Goal: Task Accomplishment & Management: Manage account settings

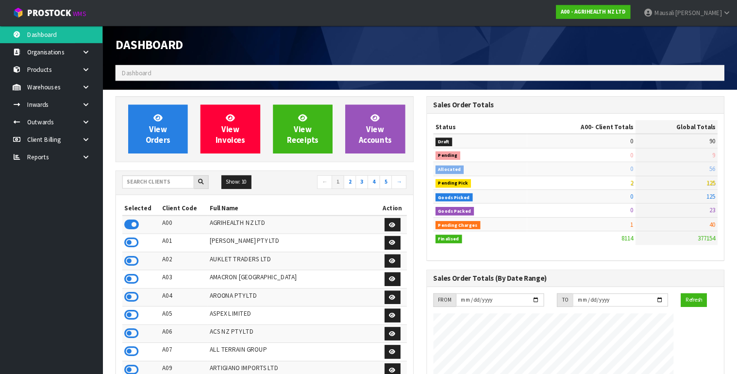
scroll to position [733, 303]
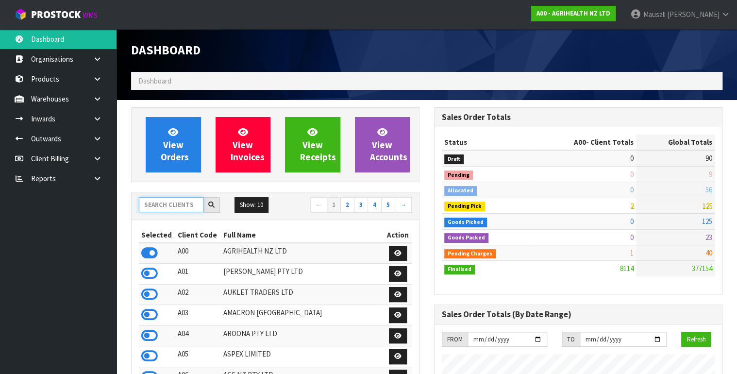
click at [163, 206] on input "text" at bounding box center [171, 204] width 65 height 15
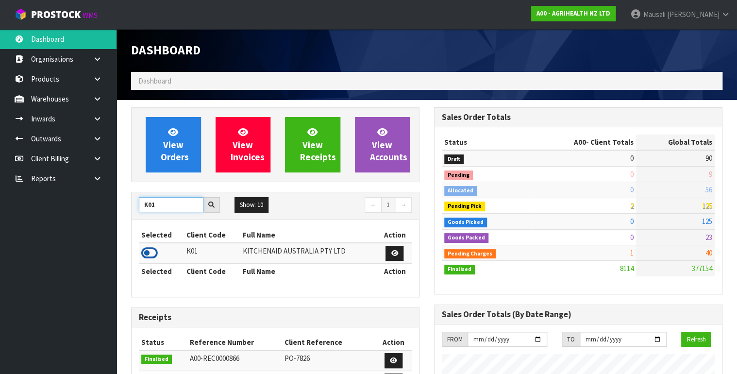
type input "K01"
click at [155, 254] on icon at bounding box center [149, 253] width 17 height 15
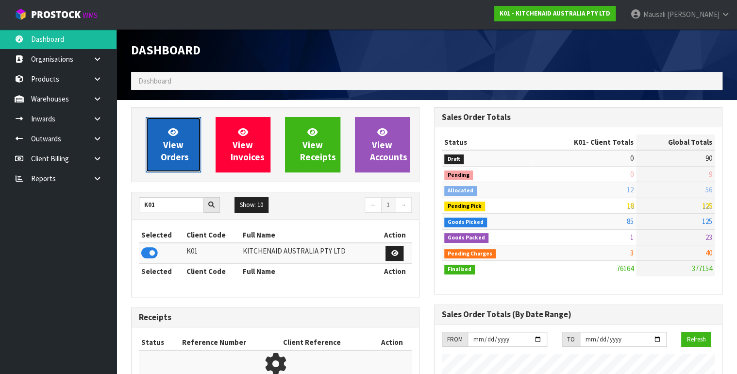
click at [175, 157] on span "View Orders" at bounding box center [175, 144] width 28 height 36
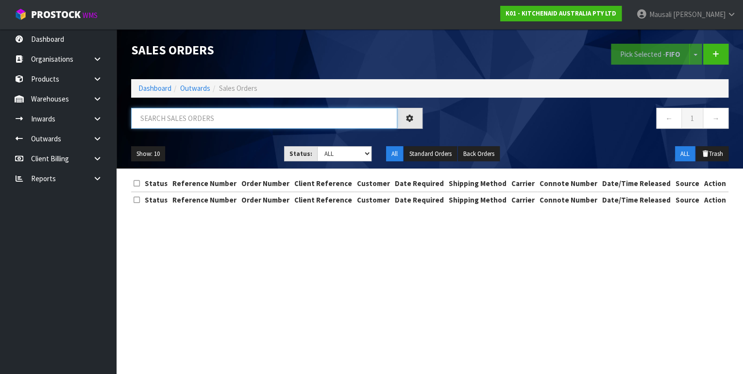
click at [168, 112] on input "text" at bounding box center [264, 118] width 266 height 21
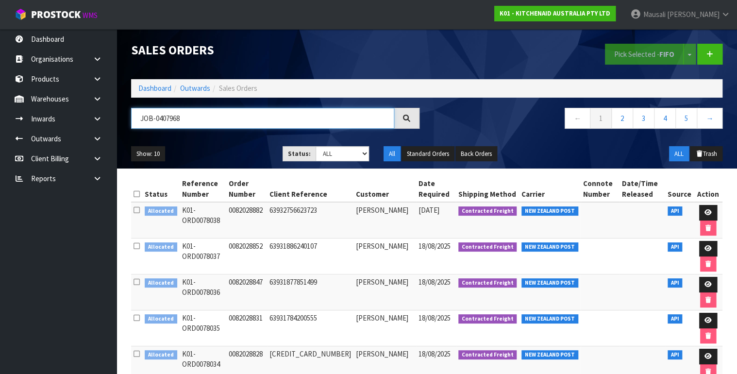
type input "JOB-0407968"
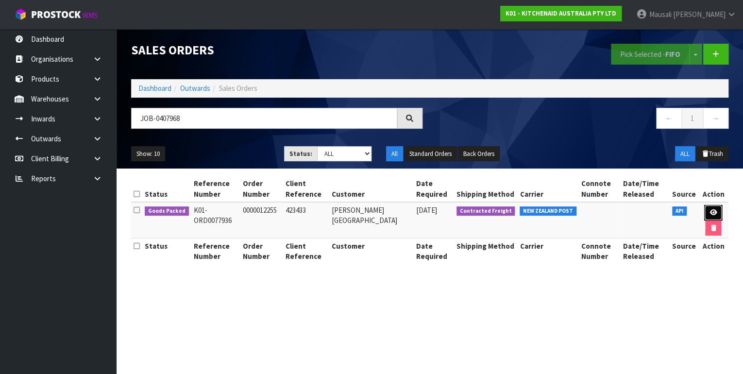
click at [705, 208] on link at bounding box center [713, 213] width 18 height 16
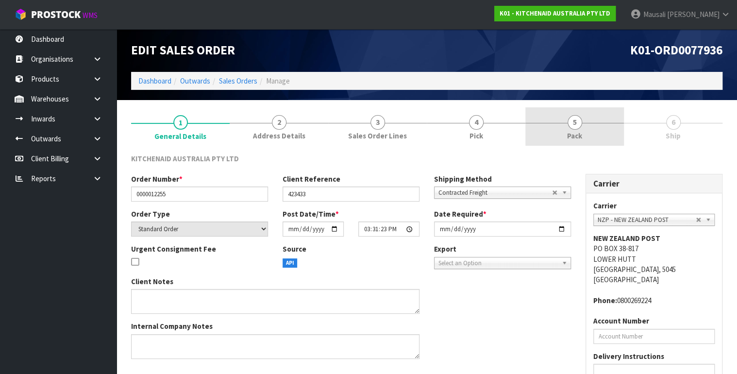
click at [574, 132] on span "Pack" at bounding box center [574, 136] width 15 height 10
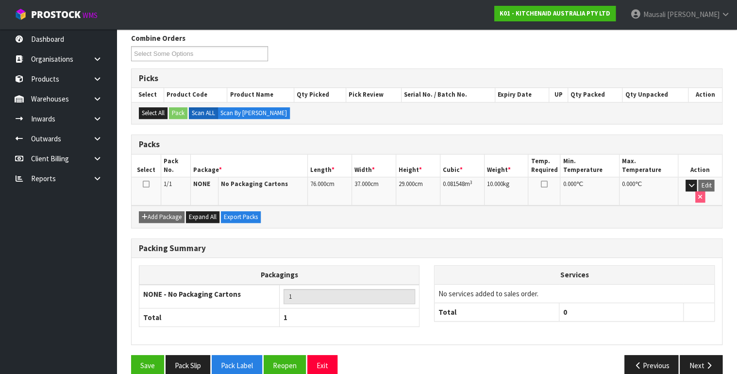
scroll to position [134, 0]
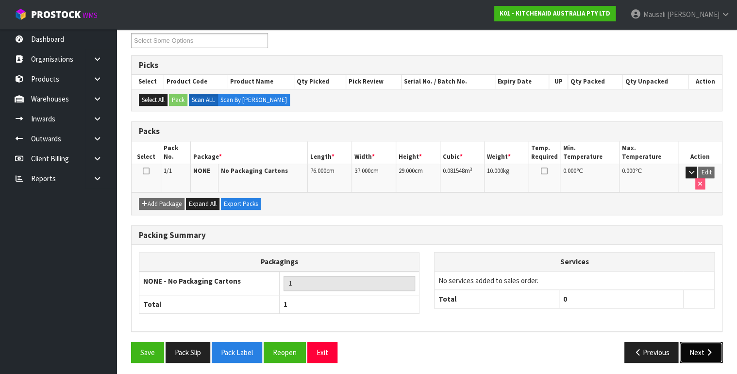
click at [696, 348] on button "Next" at bounding box center [701, 352] width 43 height 21
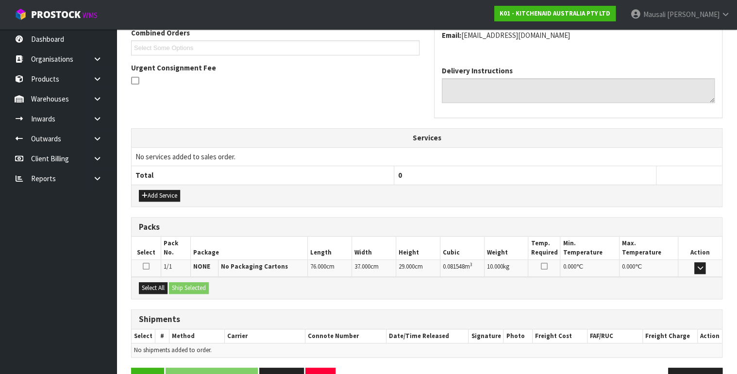
scroll to position [249, 0]
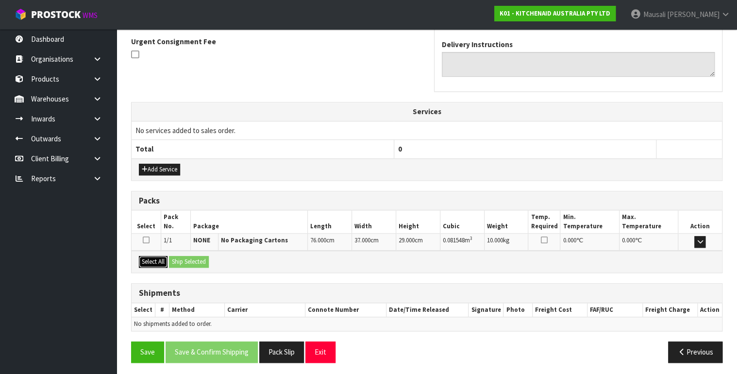
click at [150, 256] on button "Select All" at bounding box center [153, 262] width 29 height 12
click at [176, 261] on button "Ship Selected" at bounding box center [189, 262] width 40 height 12
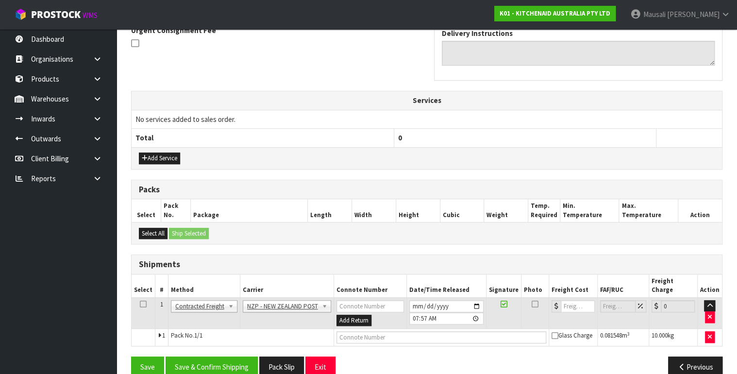
scroll to position [266, 0]
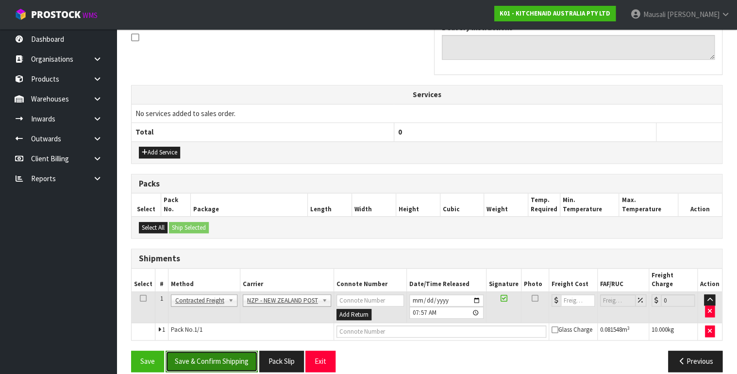
click at [215, 351] on button "Save & Confirm Shipping" at bounding box center [212, 361] width 92 height 21
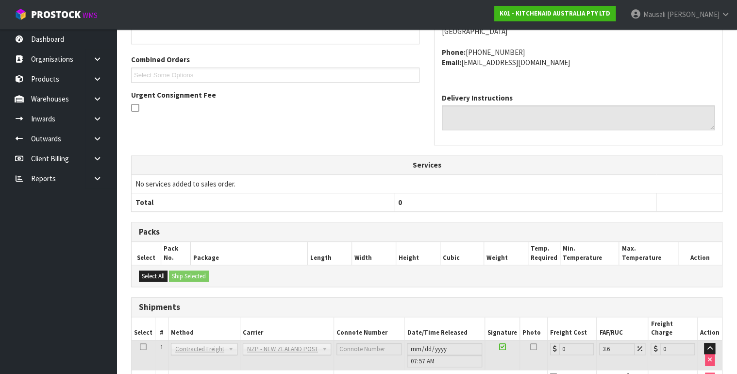
scroll to position [288, 0]
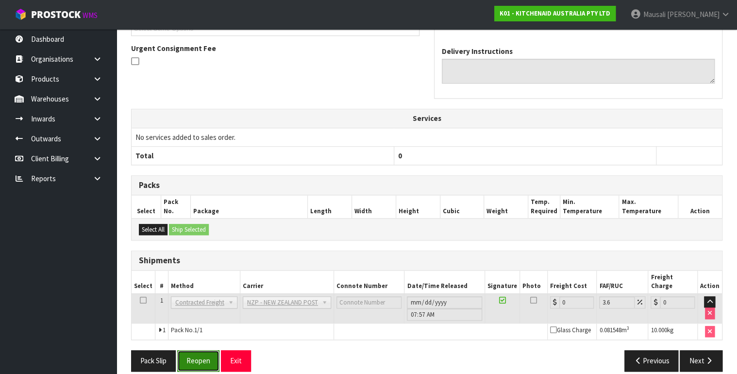
click at [191, 355] on button "Reopen" at bounding box center [198, 360] width 42 height 21
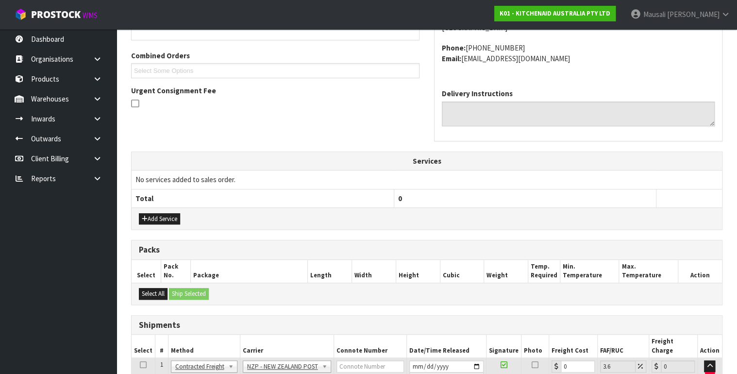
scroll to position [311, 0]
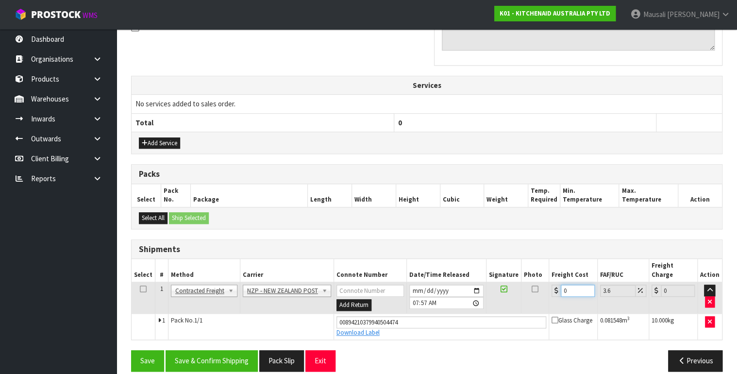
drag, startPoint x: 567, startPoint y: 280, endPoint x: 554, endPoint y: 286, distance: 14.8
click at [554, 286] on td "0" at bounding box center [573, 298] width 49 height 32
type input "4"
type input "4.14"
type input "4.3"
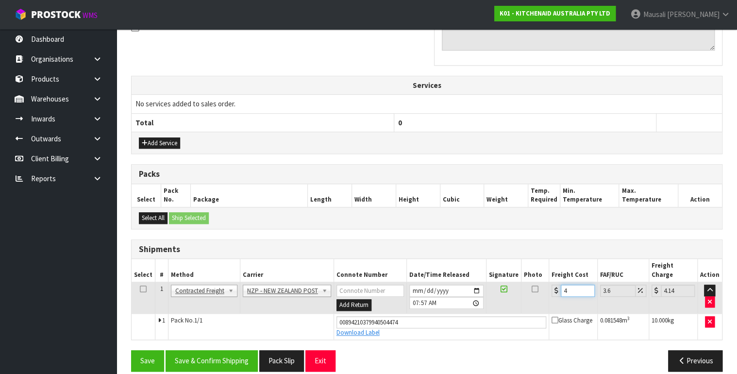
type input "4.45"
type input "4.33"
type input "4.49"
type input "4.33"
click at [199, 352] on button "Save & Confirm Shipping" at bounding box center [212, 360] width 92 height 21
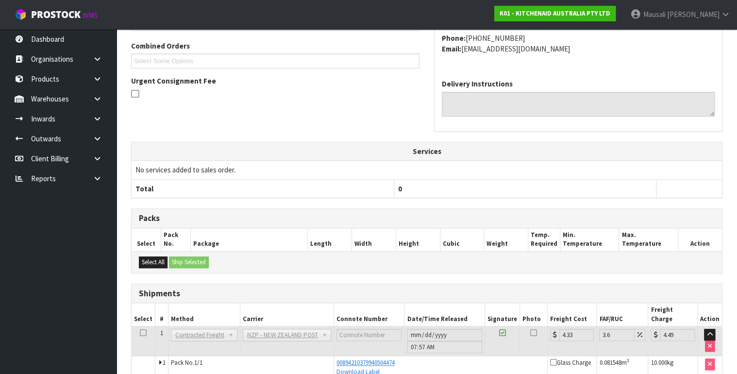
scroll to position [285, 0]
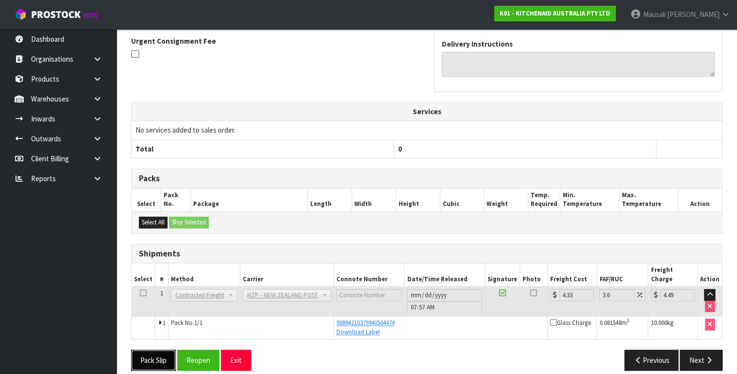
click at [157, 350] on button "Pack Slip" at bounding box center [153, 360] width 45 height 21
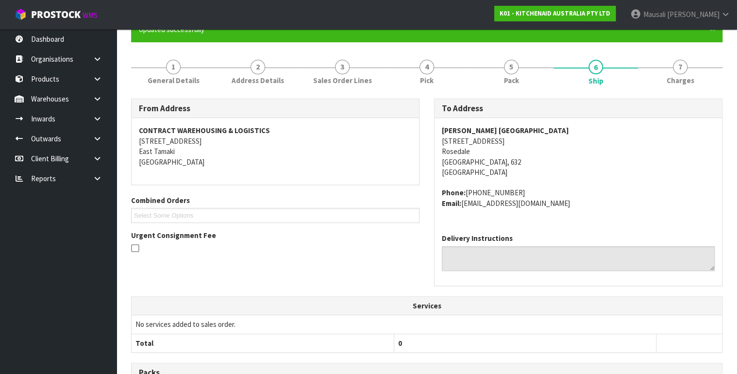
scroll to position [0, 0]
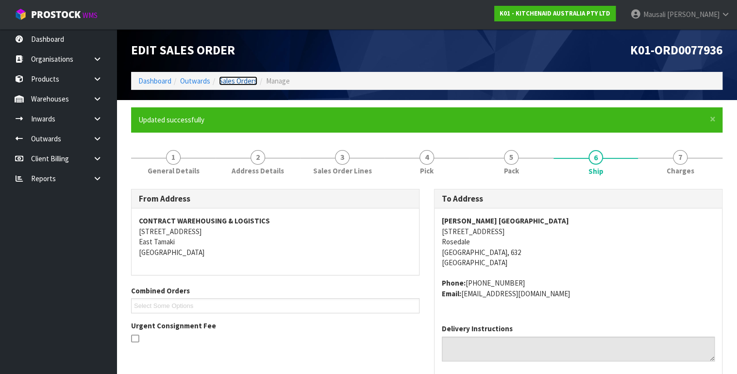
click at [227, 80] on link "Sales Orders" at bounding box center [238, 80] width 38 height 9
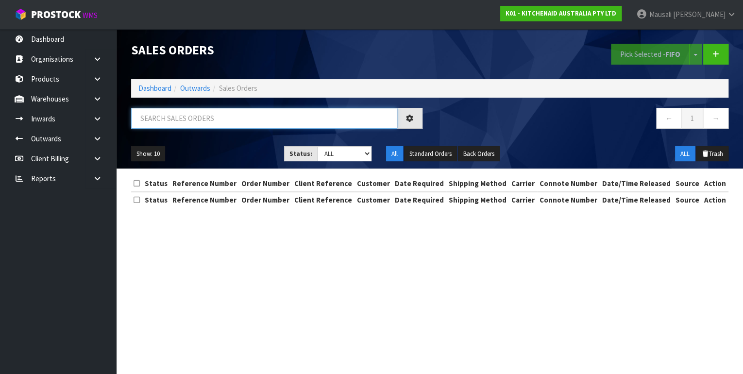
click at [135, 122] on input "text" at bounding box center [264, 118] width 266 height 21
type input "JOB-0407962"
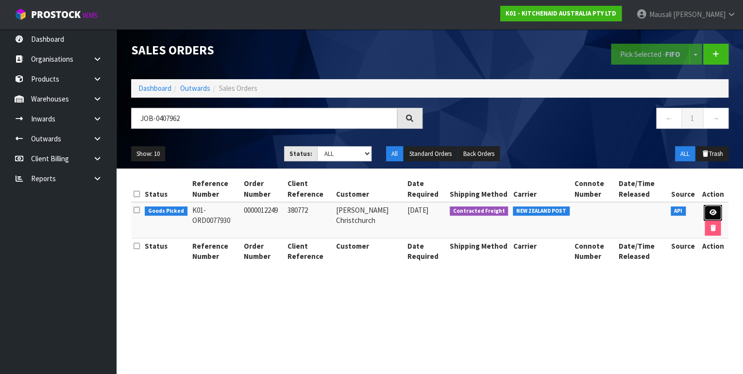
click at [712, 212] on icon at bounding box center [712, 212] width 7 height 6
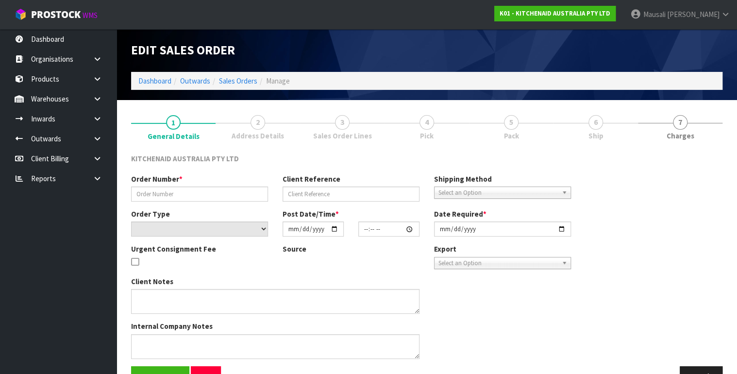
type input "0000012249"
type input "380772"
select select "number:0"
type input "[DATE]"
type input "15:31:13.000"
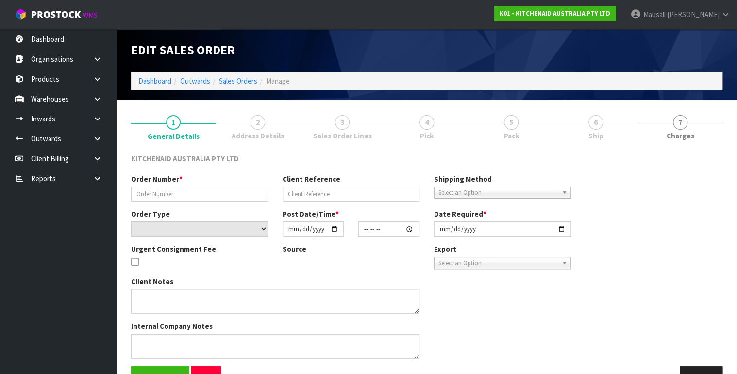
type input "[DATE]"
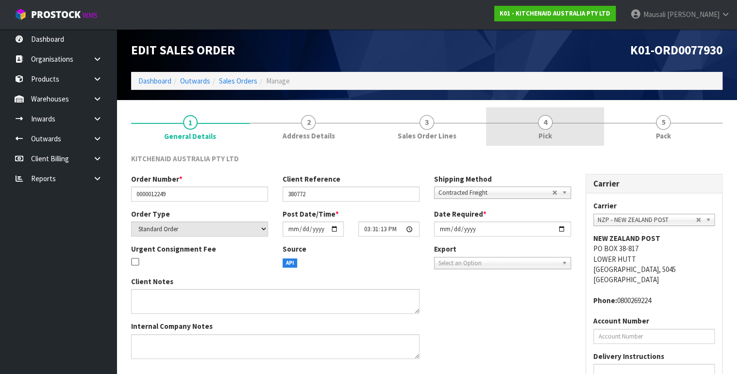
click at [542, 141] on link "4 Pick" at bounding box center [545, 126] width 119 height 38
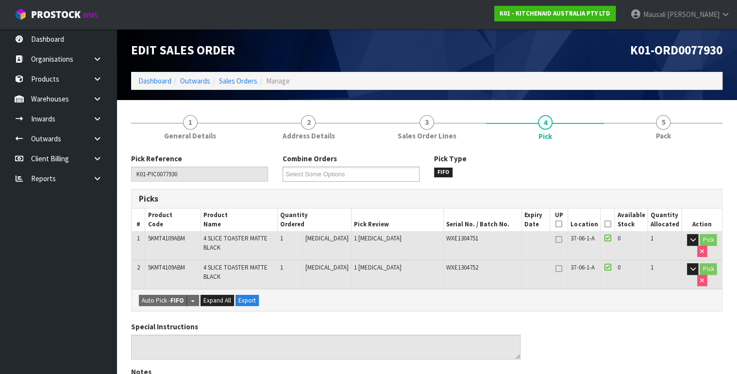
click at [610, 224] on icon at bounding box center [607, 224] width 7 height 0
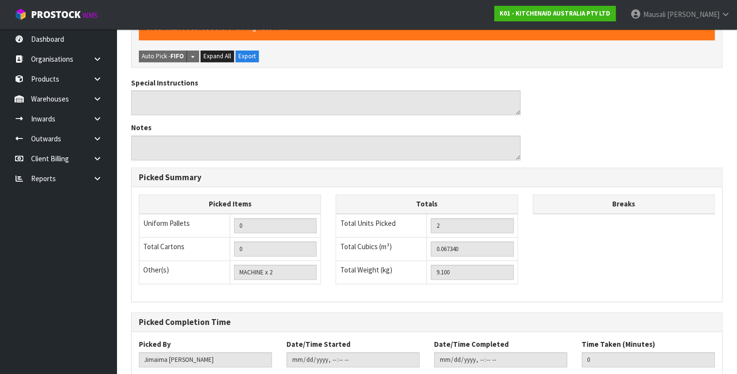
scroll to position [337, 0]
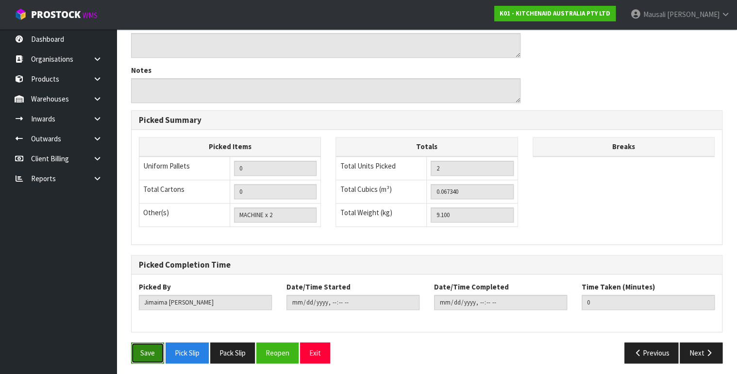
click at [139, 344] on button "Save" at bounding box center [147, 352] width 33 height 21
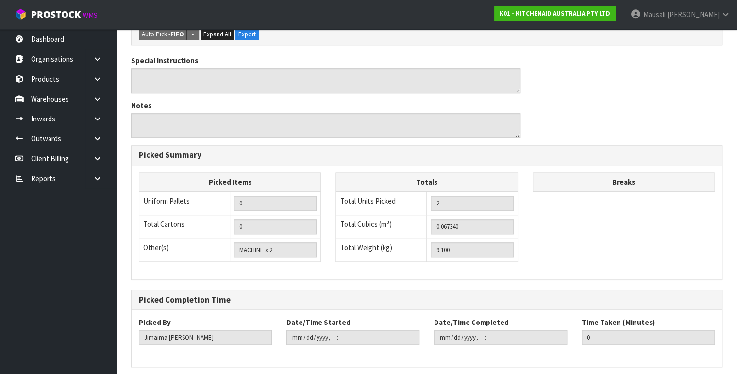
scroll to position [0, 0]
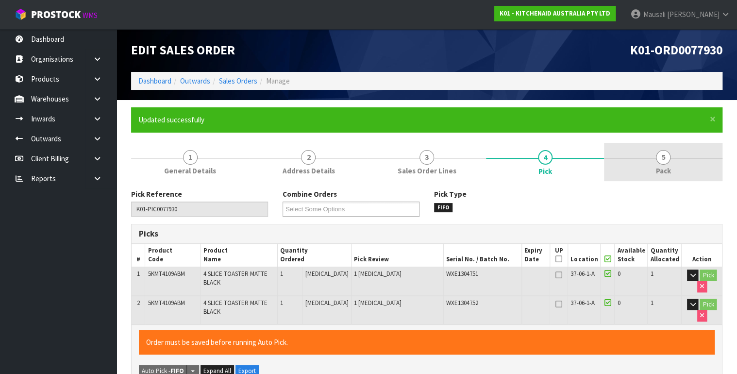
type input "[PERSON_NAME]"
type input "[DATE]T08:00:49"
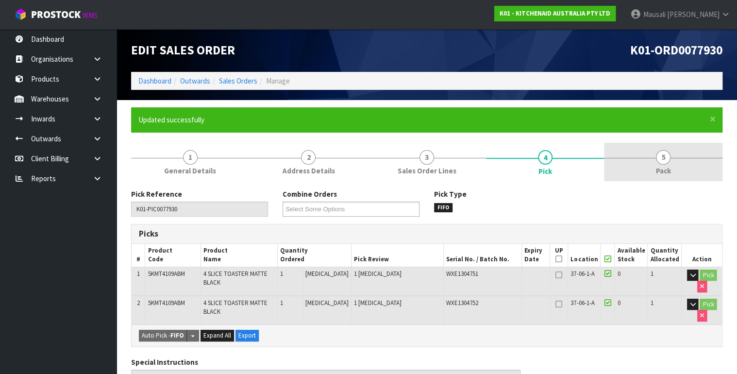
click at [677, 159] on link "5 Pack" at bounding box center [663, 162] width 119 height 38
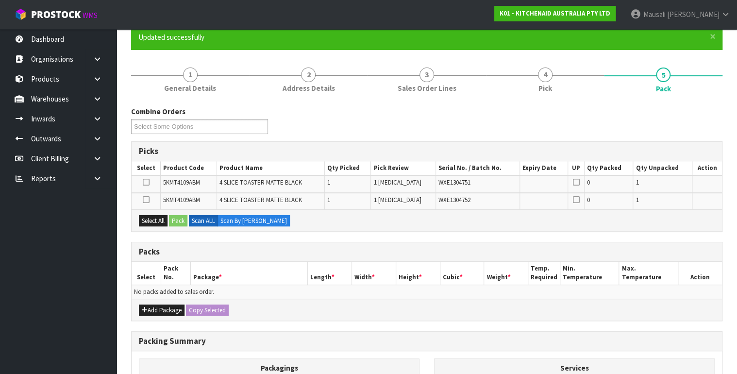
scroll to position [155, 0]
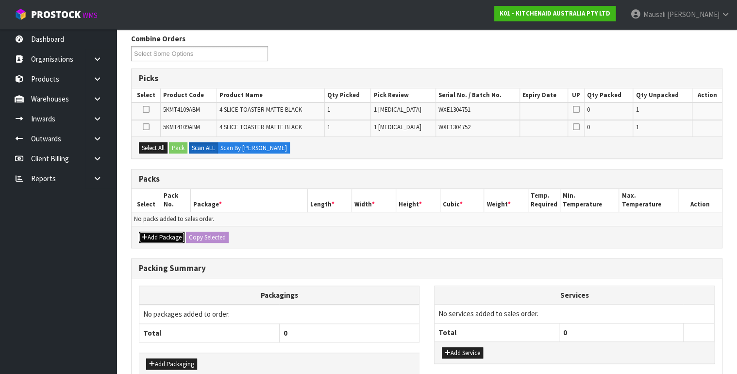
click at [164, 236] on button "Add Package" at bounding box center [162, 238] width 46 height 12
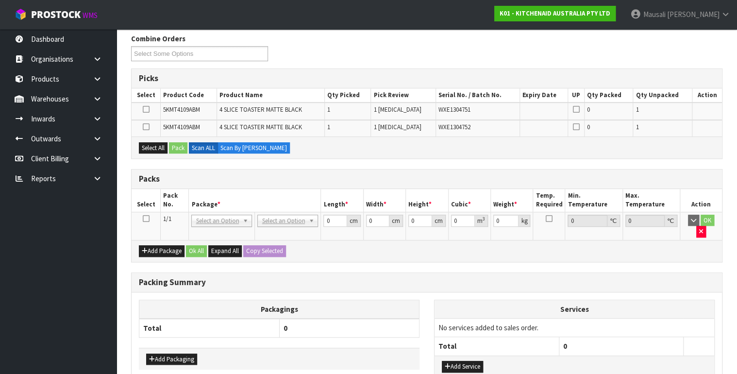
click at [144, 219] on icon at bounding box center [145, 219] width 7 height 0
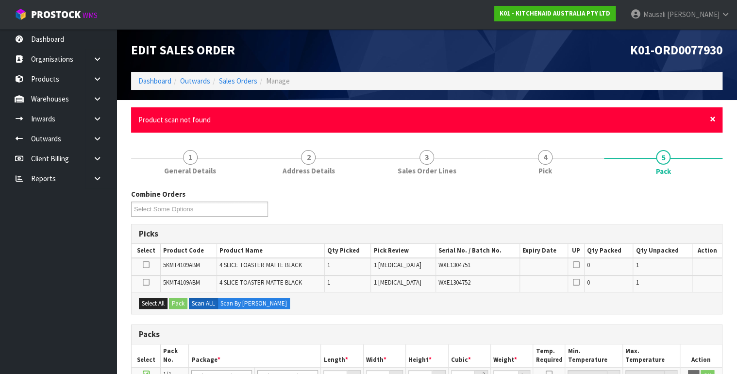
click at [714, 120] on span "×" at bounding box center [713, 119] width 6 height 14
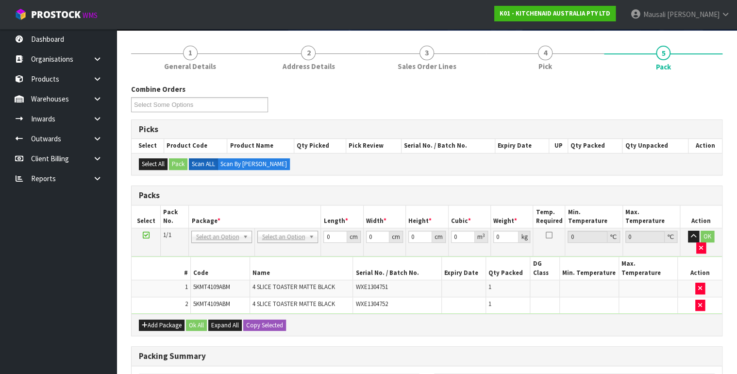
scroll to position [187, 0]
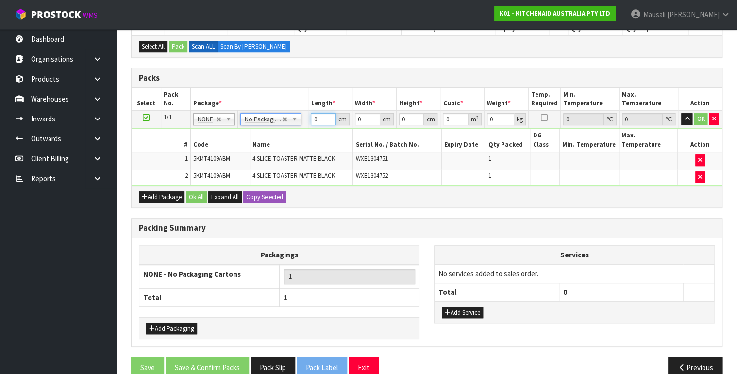
drag, startPoint x: 319, startPoint y: 119, endPoint x: 295, endPoint y: 129, distance: 26.3
click at [302, 126] on tr "1/1 NONE 007-001 007-002 007-004 007-009 007-013 007-014 007-015 007-017 007-01…" at bounding box center [427, 119] width 591 height 17
type input "76"
type input "37"
type input "2"
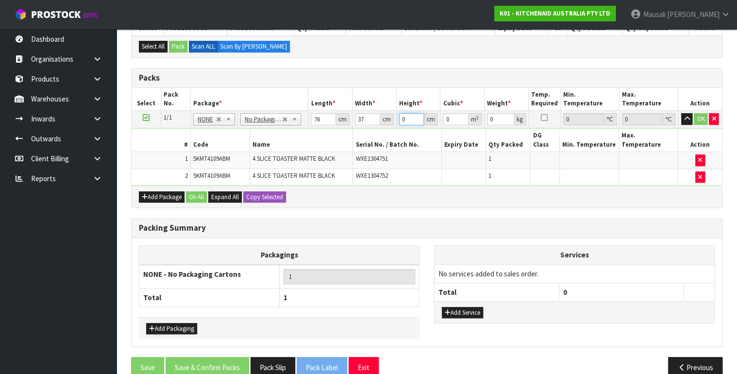
type input "0.005624"
type input "29"
type input "0.081548"
type input "29"
type input "10"
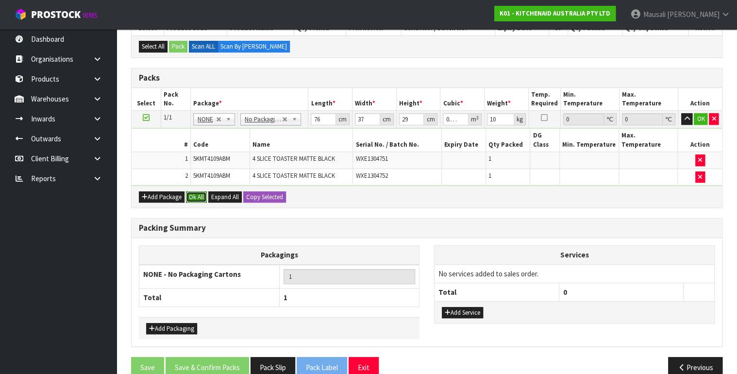
click at [198, 191] on button "Ok All" at bounding box center [196, 197] width 21 height 12
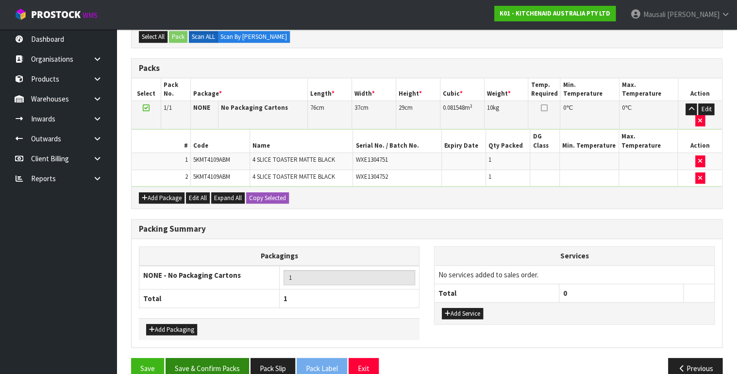
scroll to position [202, 0]
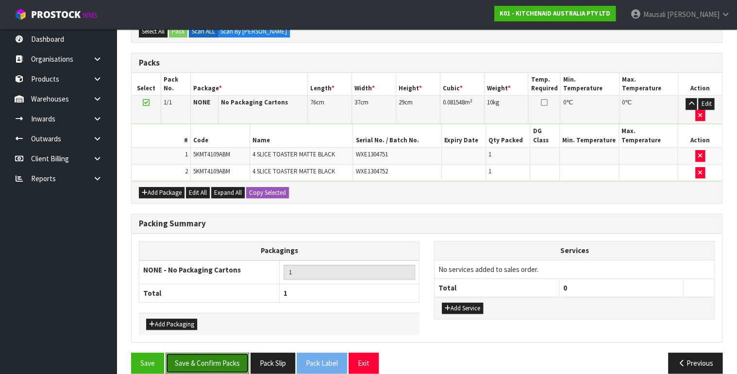
click at [206, 353] on button "Save & Confirm Packs" at bounding box center [208, 363] width 84 height 21
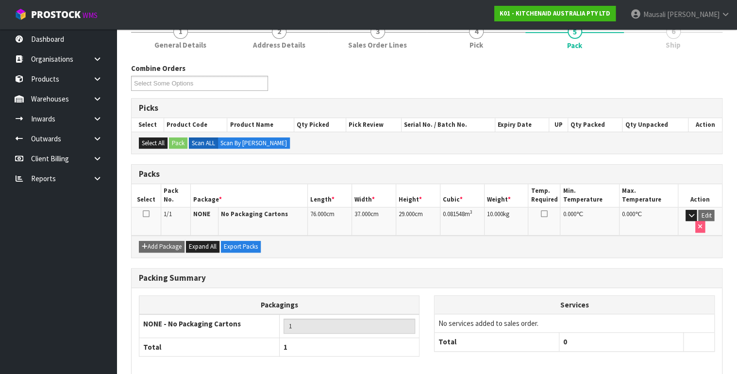
scroll to position [169, 0]
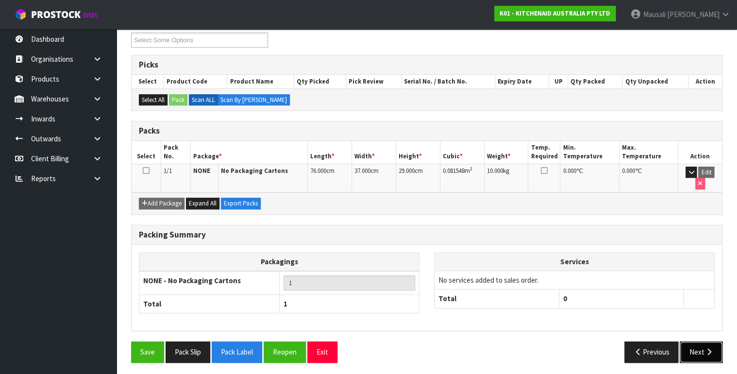
click at [697, 351] on button "Next" at bounding box center [701, 351] width 43 height 21
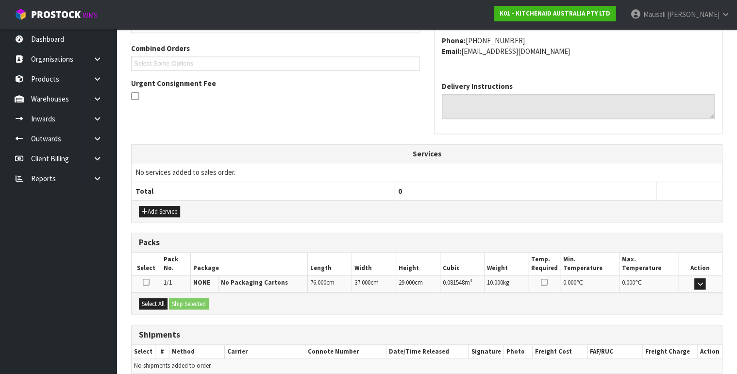
scroll to position [284, 0]
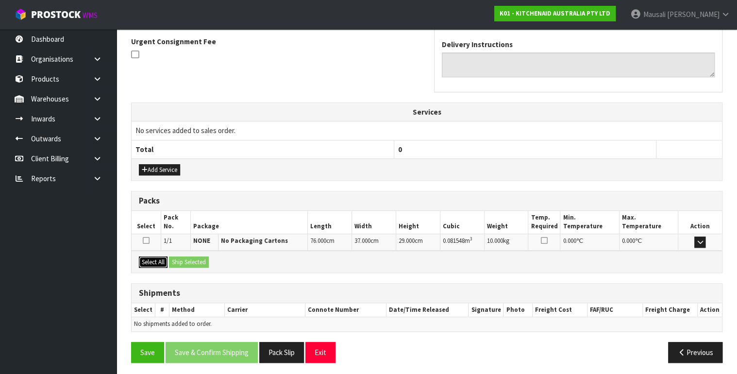
click at [161, 256] on button "Select All" at bounding box center [153, 262] width 29 height 12
click at [179, 256] on button "Ship Selected" at bounding box center [189, 262] width 40 height 12
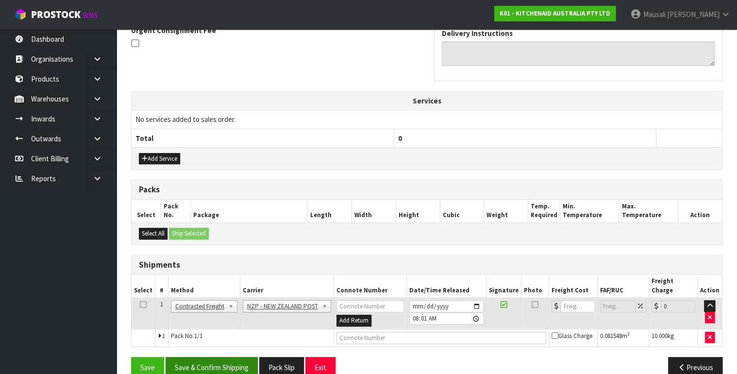
scroll to position [302, 0]
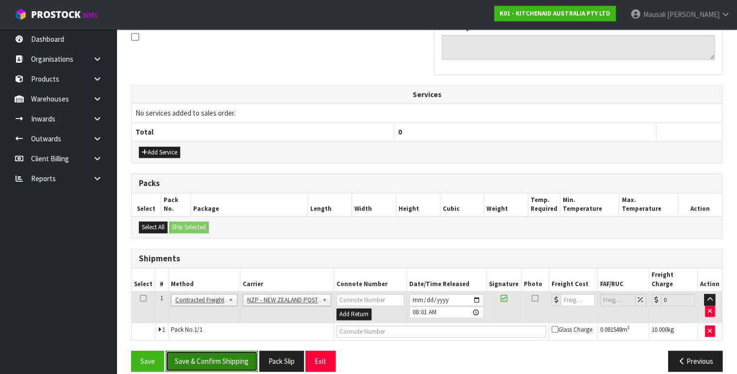
click at [221, 352] on button "Save & Confirm Shipping" at bounding box center [212, 361] width 92 height 21
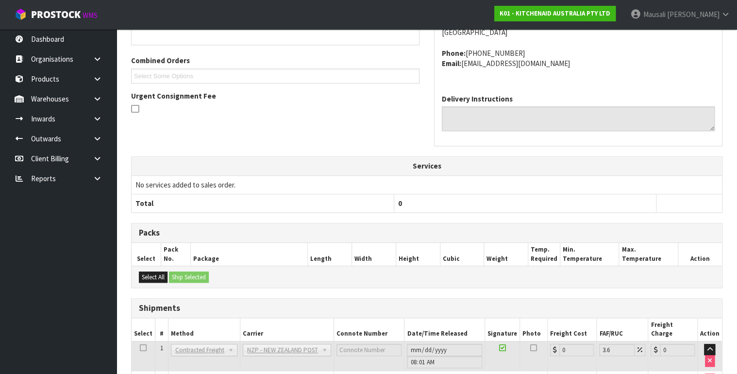
scroll to position [288, 0]
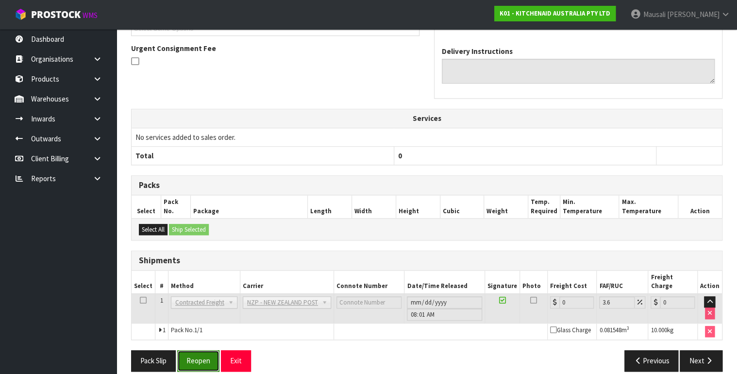
click at [200, 350] on button "Reopen" at bounding box center [198, 360] width 42 height 21
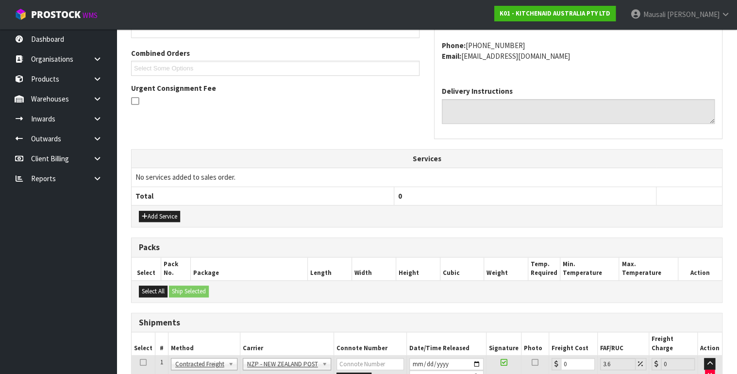
scroll to position [311, 0]
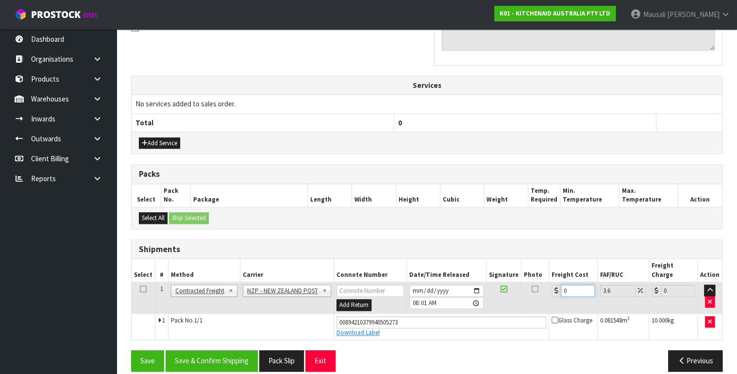
drag, startPoint x: 565, startPoint y: 282, endPoint x: 550, endPoint y: 287, distance: 16.0
click at [550, 287] on td "0" at bounding box center [573, 298] width 49 height 32
type input "2"
type input "2.07"
type input "23"
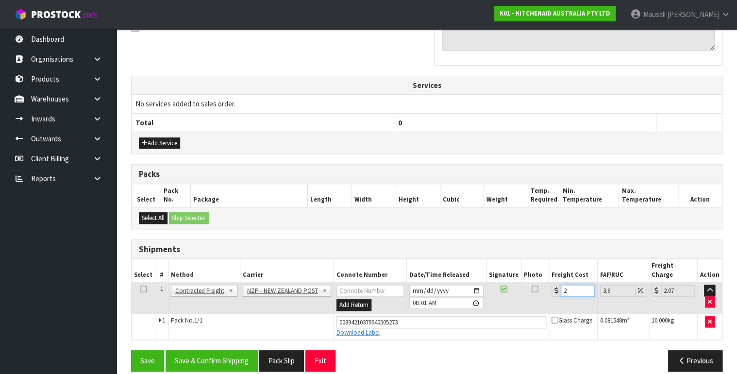
type input "23.83"
type input "23.2"
type input "24.04"
type input "23.28"
type input "24.12"
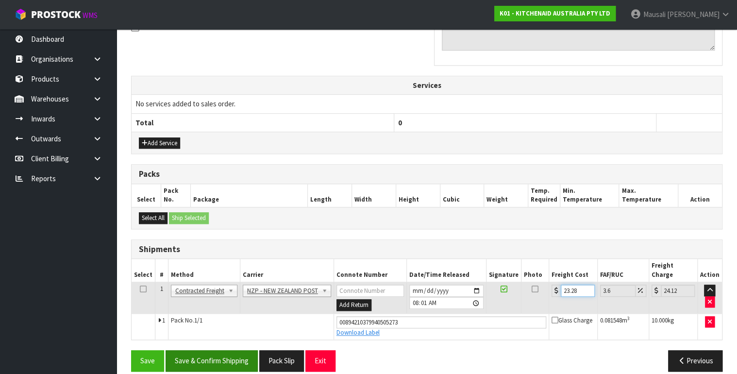
type input "23.28"
click at [226, 350] on button "Save & Confirm Shipping" at bounding box center [212, 360] width 92 height 21
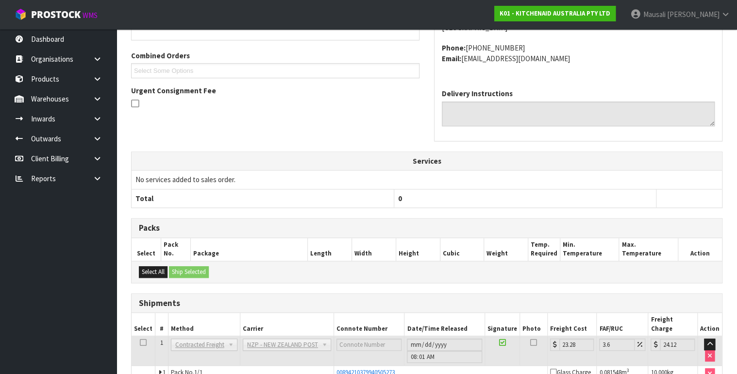
scroll to position [285, 0]
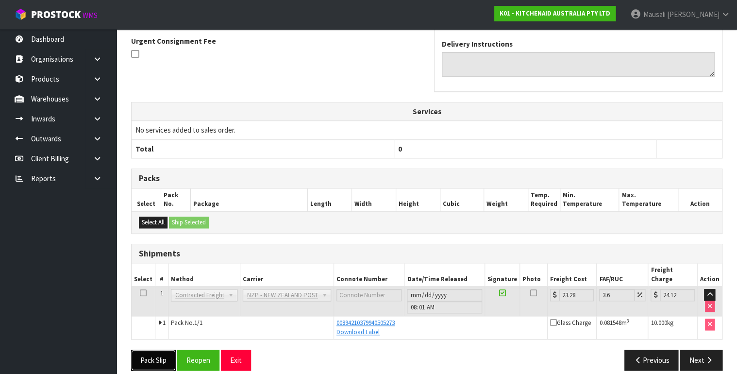
click at [147, 350] on button "Pack Slip" at bounding box center [153, 360] width 45 height 21
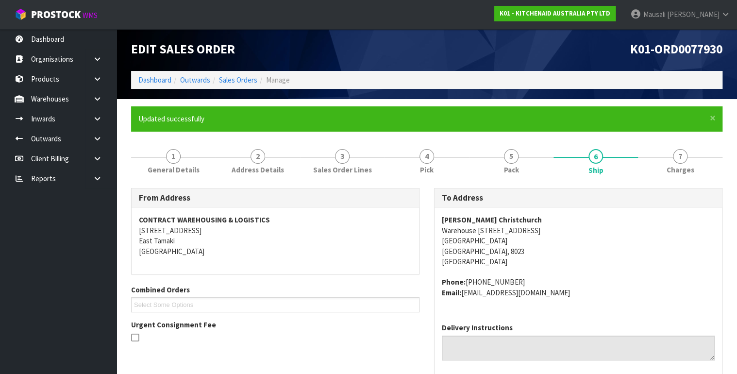
scroll to position [0, 0]
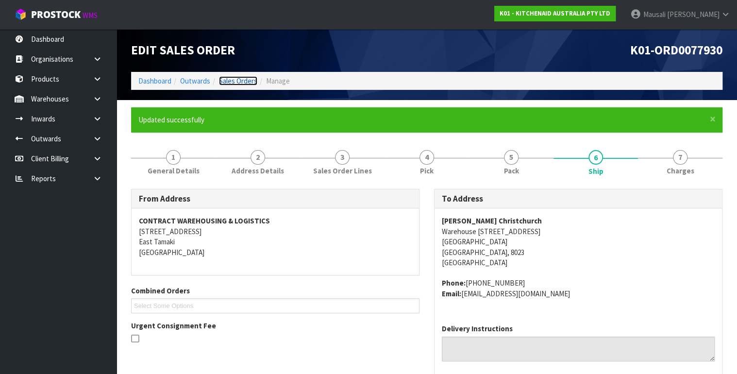
click at [245, 76] on link "Sales Orders" at bounding box center [238, 80] width 38 height 9
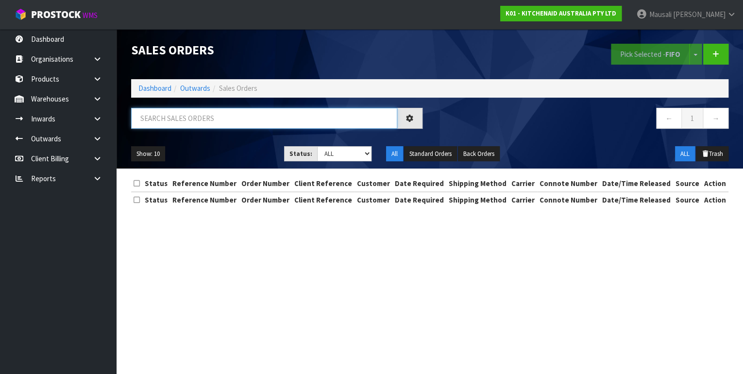
click at [156, 124] on input "text" at bounding box center [264, 118] width 266 height 21
type input "JOB-0407961"
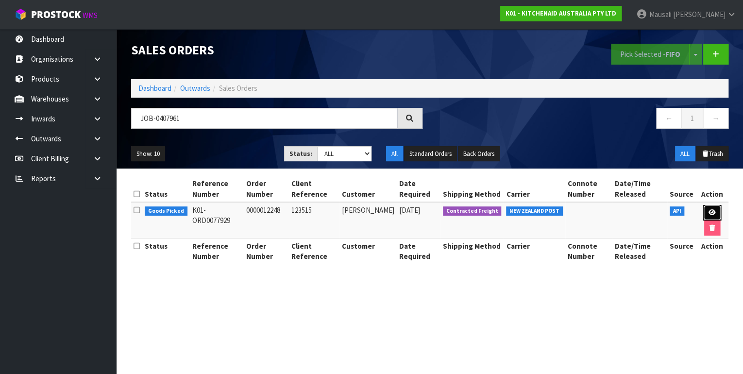
click at [711, 208] on link at bounding box center [712, 213] width 18 height 16
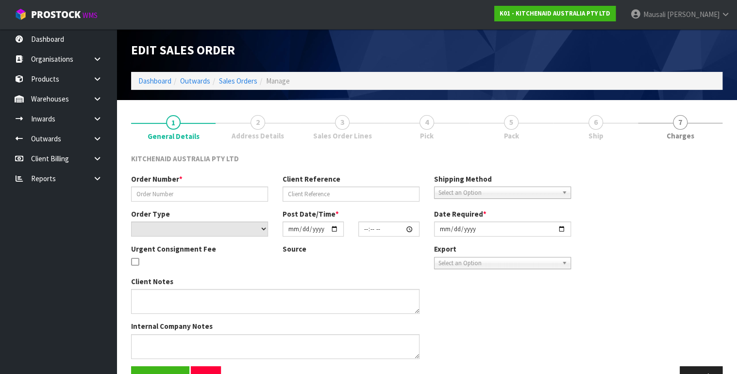
type input "0000012248"
type input "123515"
select select "number:0"
type input "[DATE]"
type input "15:31:12.000"
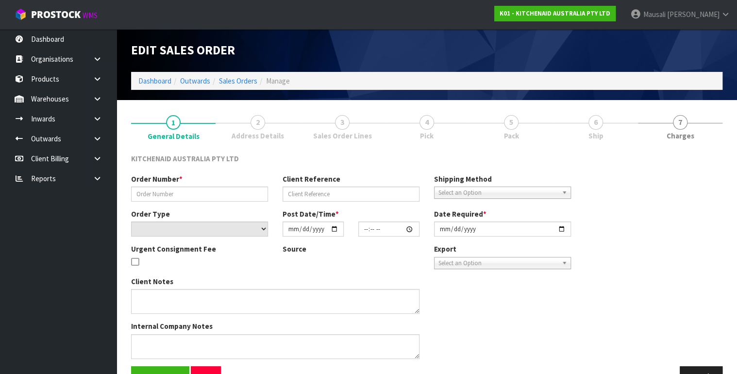
type input "[DATE]"
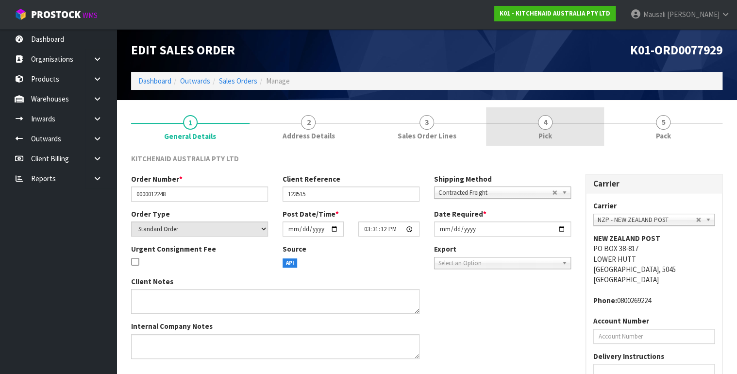
click at [550, 132] on span "Pick" at bounding box center [546, 136] width 14 height 10
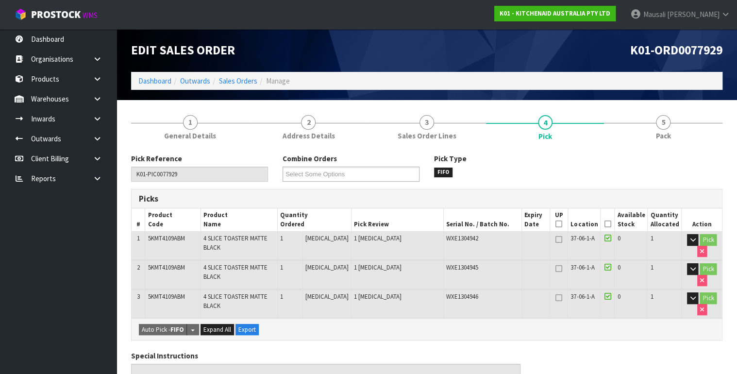
click at [608, 224] on icon at bounding box center [607, 224] width 7 height 0
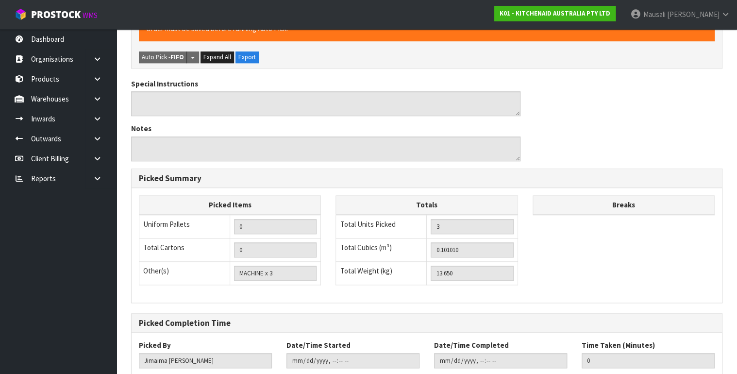
scroll to position [365, 0]
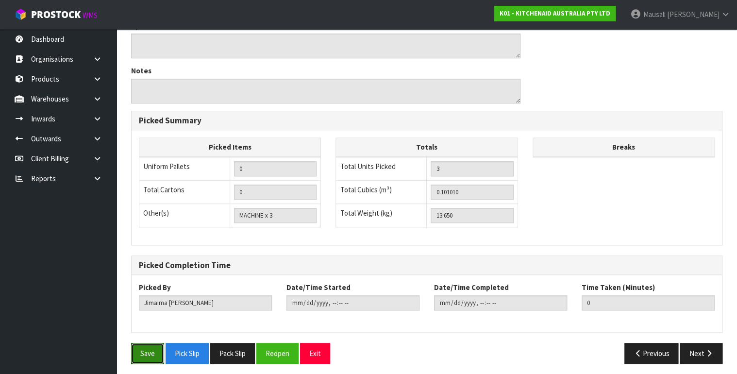
drag, startPoint x: 145, startPoint y: 341, endPoint x: 153, endPoint y: 334, distance: 10.4
click at [145, 343] on button "Save" at bounding box center [147, 353] width 33 height 21
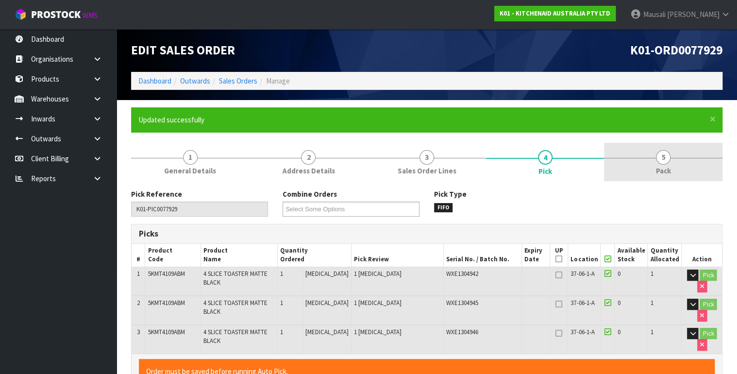
type input "[PERSON_NAME]"
type input "[DATE]T08:04:10"
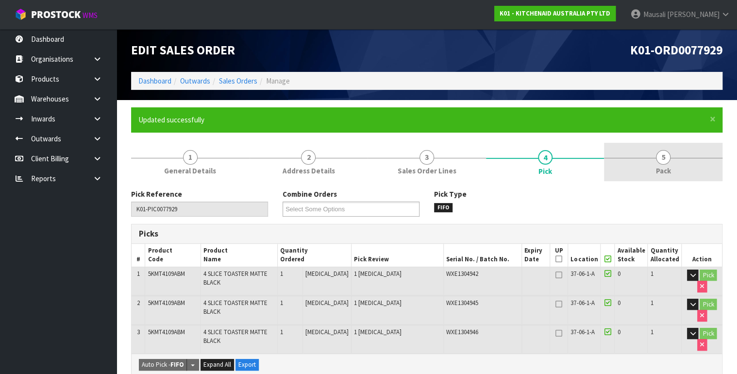
click at [651, 154] on link "5 Pack" at bounding box center [663, 162] width 119 height 38
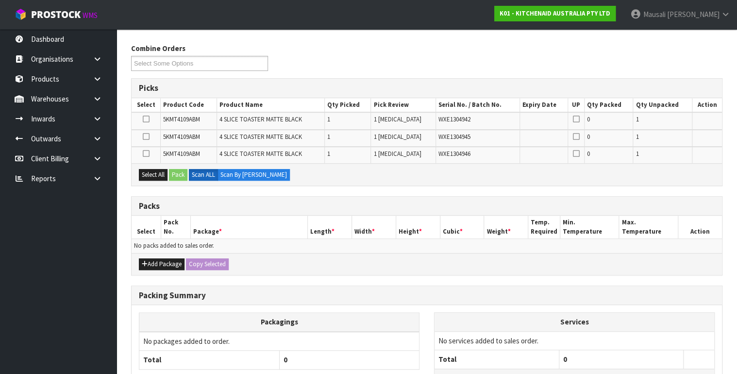
scroll to position [145, 0]
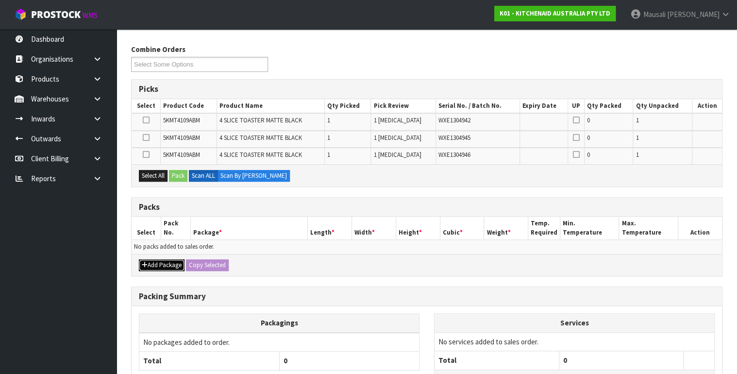
click at [160, 259] on button "Add Package" at bounding box center [162, 265] width 46 height 12
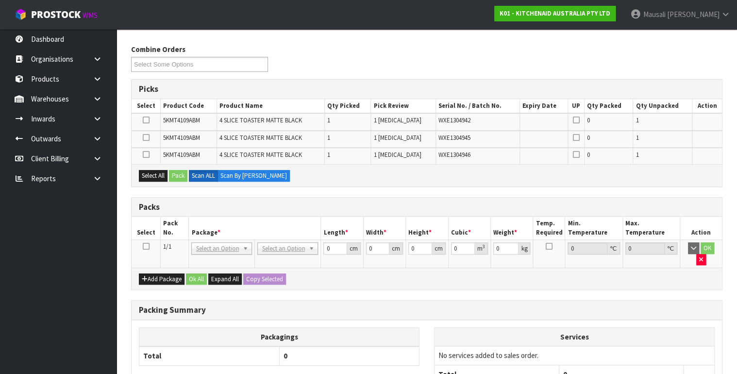
click at [147, 246] on icon at bounding box center [145, 246] width 7 height 0
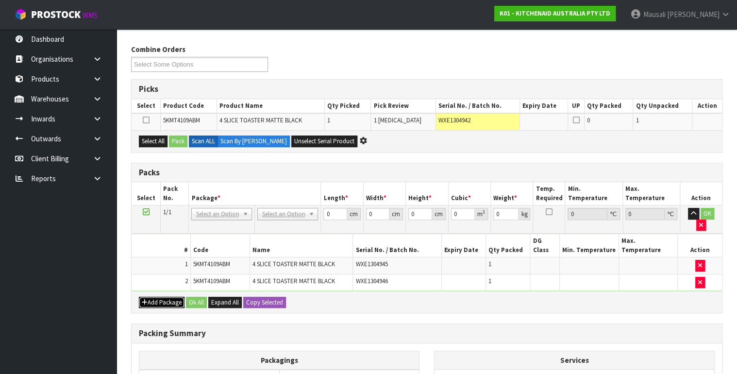
click at [150, 297] on button "Add Package" at bounding box center [162, 303] width 46 height 12
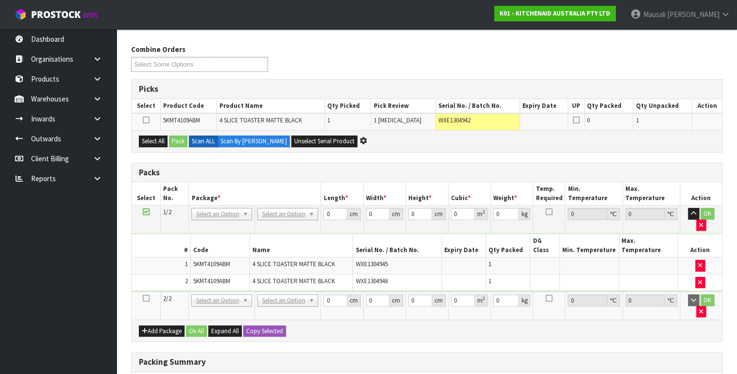
click at [148, 298] on icon at bounding box center [145, 298] width 7 height 0
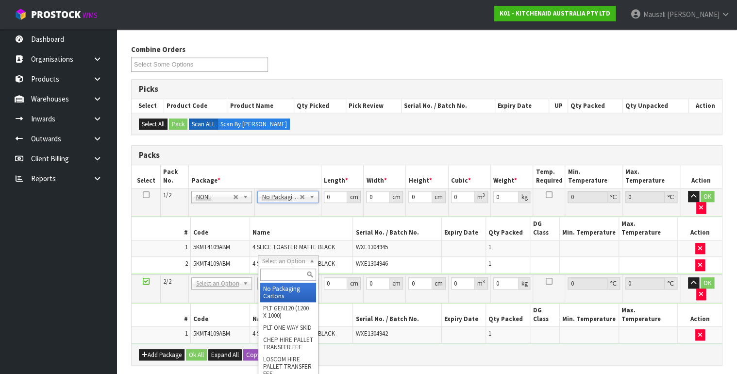
type input "2"
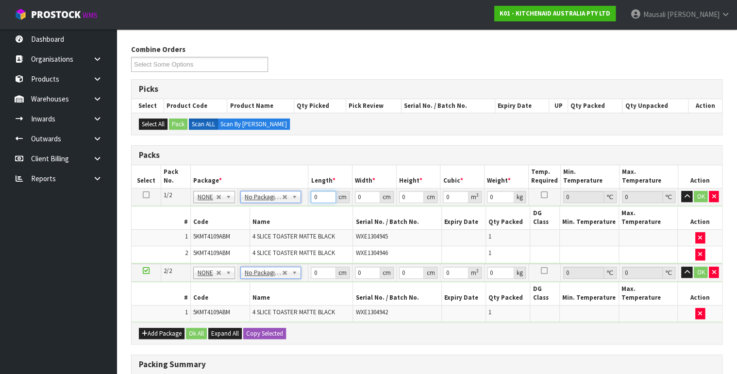
drag, startPoint x: 321, startPoint y: 195, endPoint x: 299, endPoint y: 205, distance: 24.3
click at [307, 202] on tr "1/2 NONE 007-001 007-002 007-004 007-009 007-013 007-014 007-015 007-017 007-01…" at bounding box center [427, 196] width 591 height 17
type input "76"
type input "37"
type input "2"
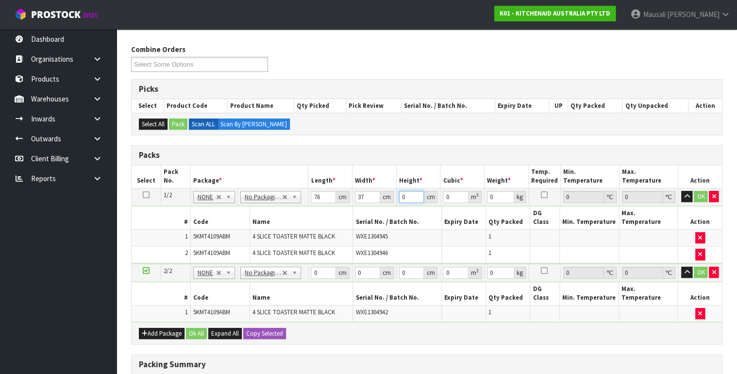
type input "0.005624"
type input "29"
type input "0.081548"
type input "29"
type input "10"
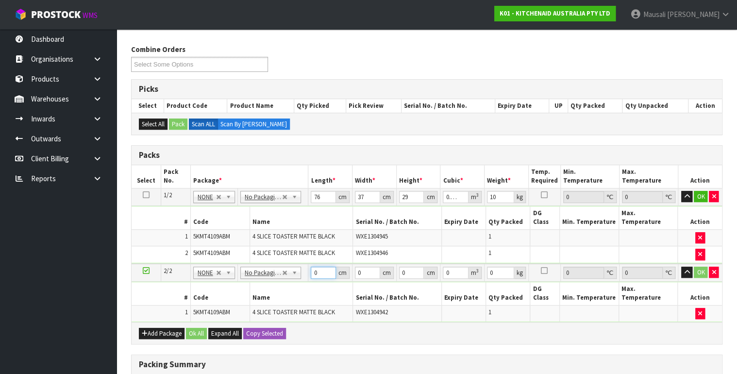
drag, startPoint x: 319, startPoint y: 264, endPoint x: 306, endPoint y: 270, distance: 13.7
click at [307, 269] on tbody "2/2 NONE 007-001 007-002 007-004 007-009 007-013 007-014 007-015 007-017 007-01…" at bounding box center [427, 293] width 591 height 58
type input "39"
type input "37"
type input "2"
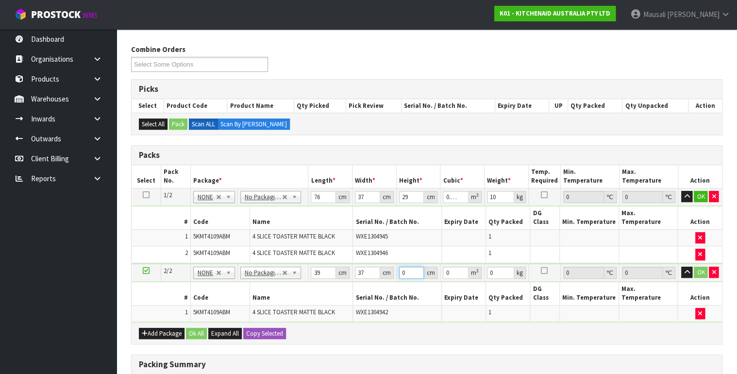
type input "0.002886"
type input "29"
type input "0.041847"
type input "29"
type input "6"
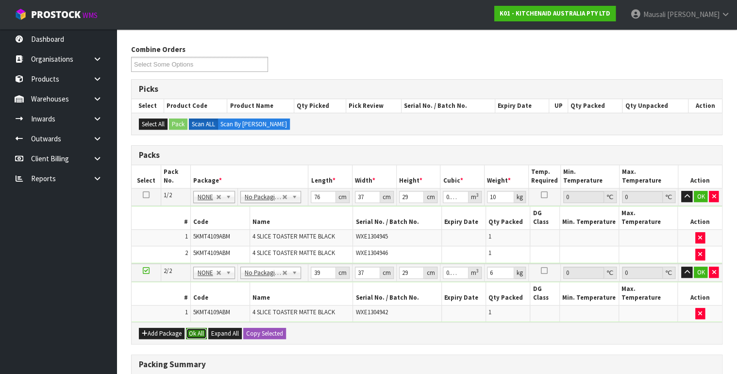
click at [192, 328] on button "Ok All" at bounding box center [196, 334] width 21 height 12
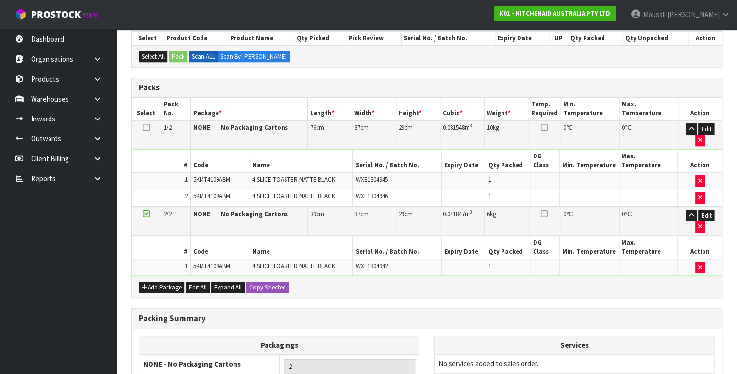
scroll to position [297, 0]
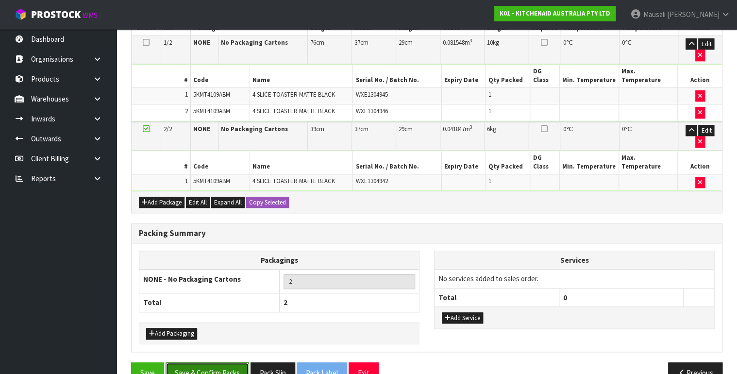
click at [219, 362] on button "Save & Confirm Packs" at bounding box center [208, 372] width 84 height 21
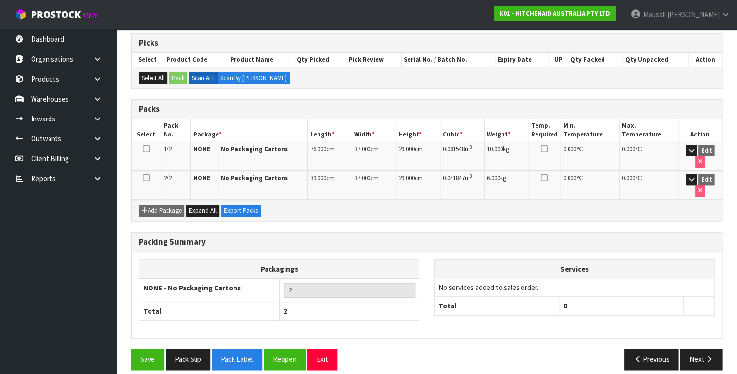
scroll to position [197, 0]
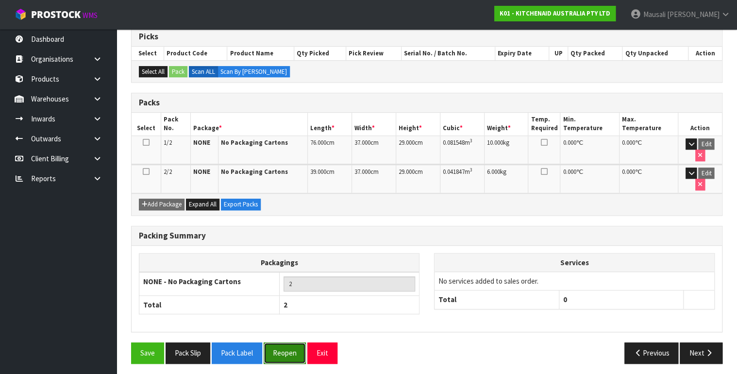
click at [286, 342] on button "Reopen" at bounding box center [285, 352] width 42 height 21
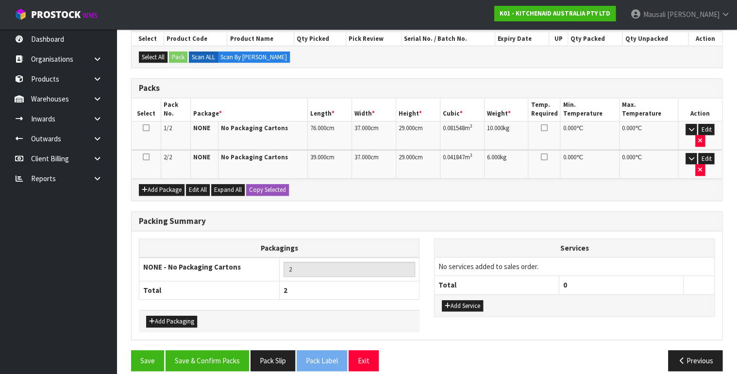
scroll to position [219, 0]
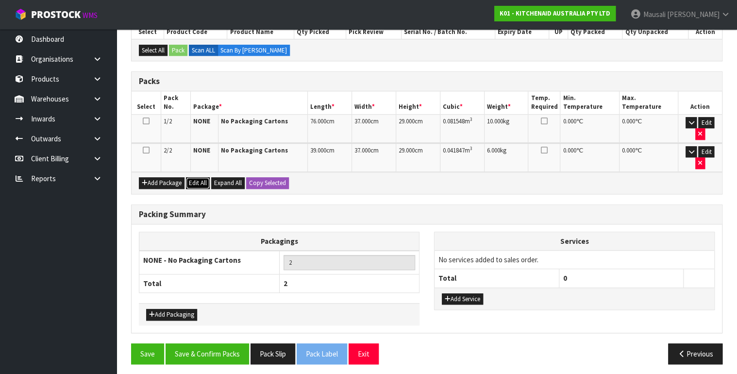
click at [192, 177] on button "Edit All" at bounding box center [198, 183] width 24 height 12
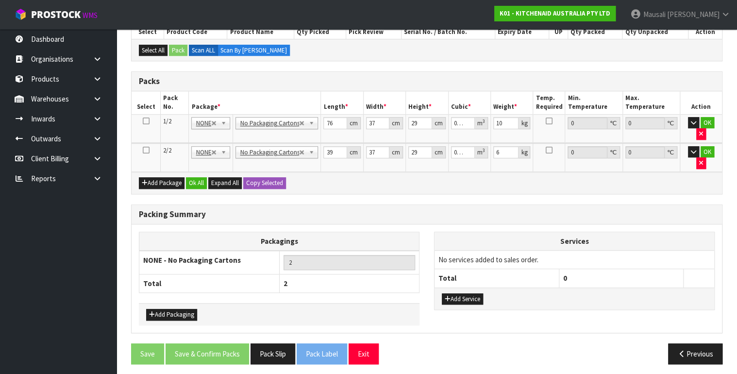
scroll to position [198, 0]
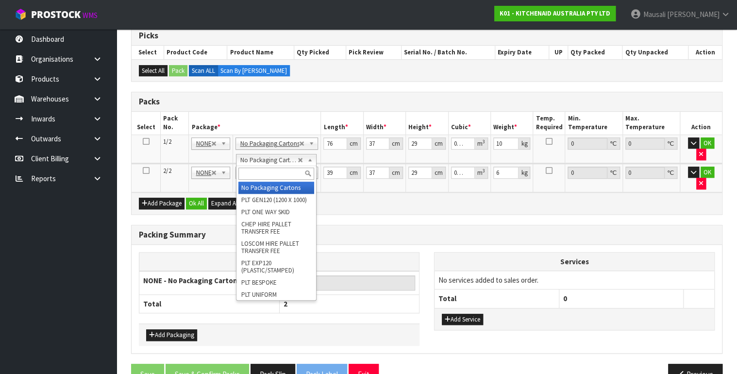
click at [250, 172] on input "text" at bounding box center [277, 174] width 76 height 12
type input "OC"
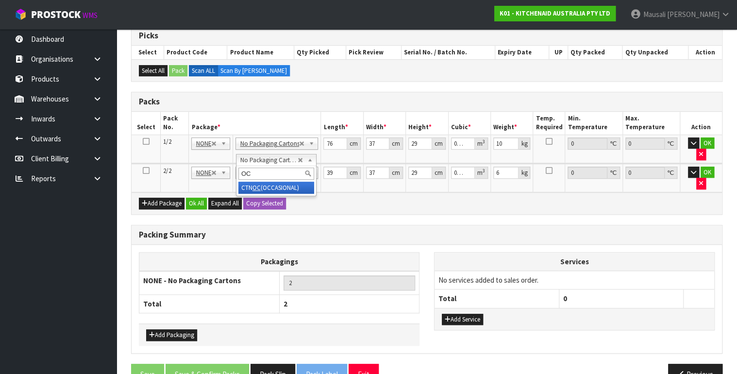
type input "1"
type input "0"
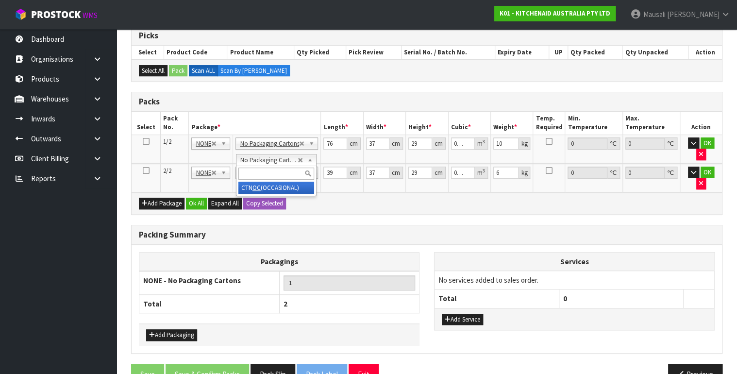
type input "4.55"
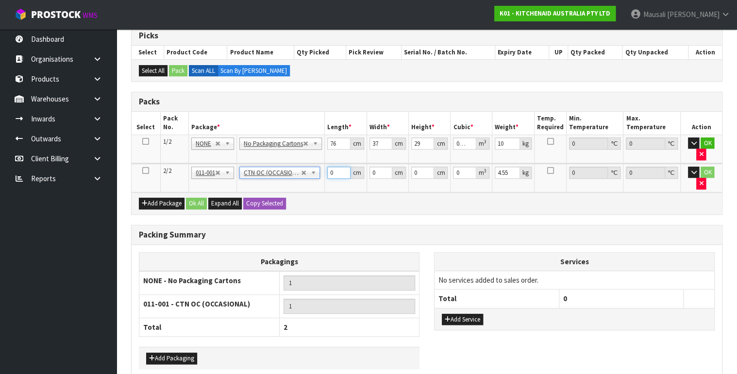
drag, startPoint x: 332, startPoint y: 163, endPoint x: 321, endPoint y: 167, distance: 12.0
click at [322, 167] on tr "2/2 NONE 007-001 007-002 007-004 007-009 007-013 007-014 007-015 007-017 007-01…" at bounding box center [427, 178] width 591 height 29
type input "39"
type input "37"
type input "2"
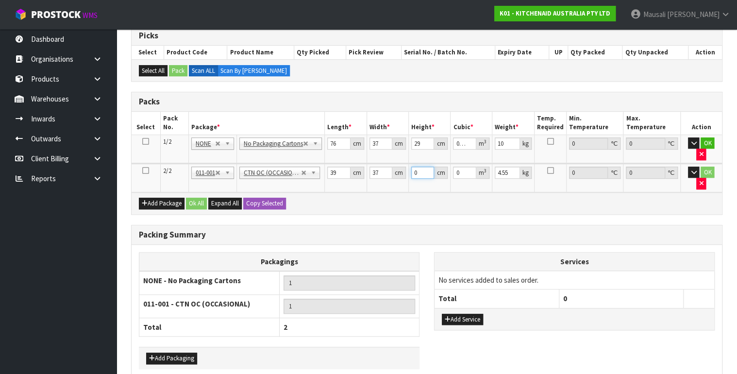
type input "0.002886"
type input "29"
type input "0.041847"
type input "29"
type input "6"
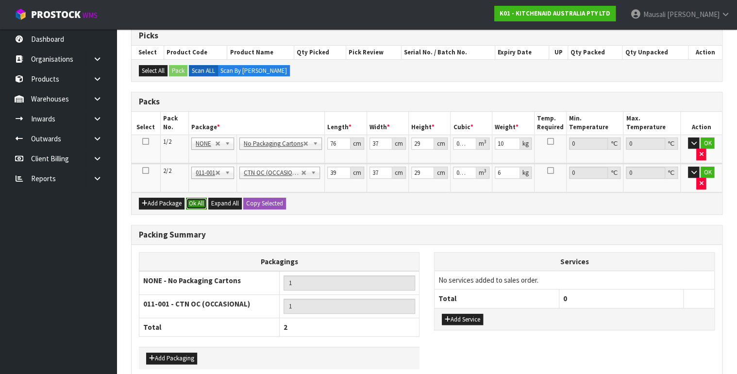
click at [189, 198] on button "Ok All" at bounding box center [196, 204] width 21 height 12
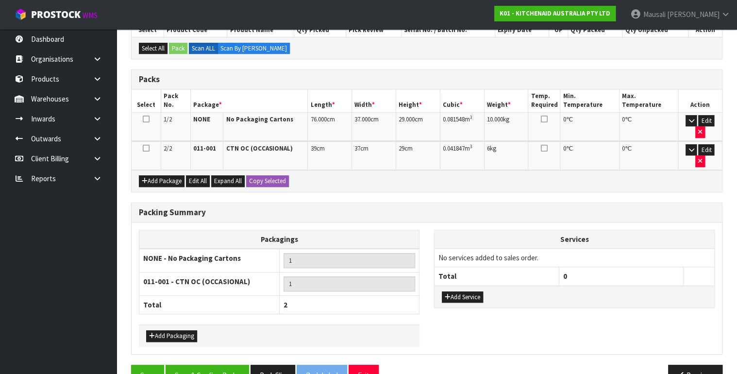
scroll to position [242, 0]
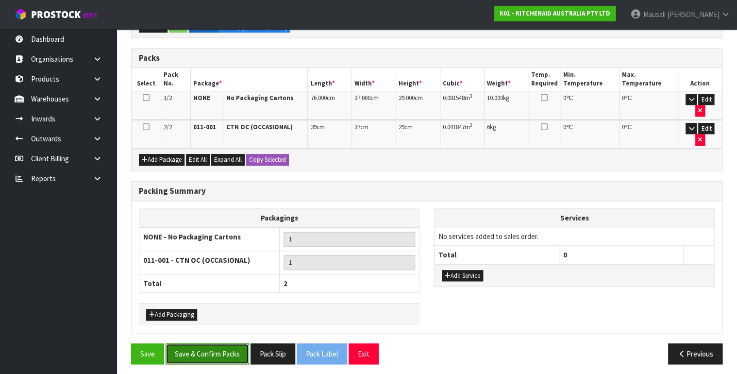
click at [218, 346] on button "Save & Confirm Packs" at bounding box center [208, 353] width 84 height 21
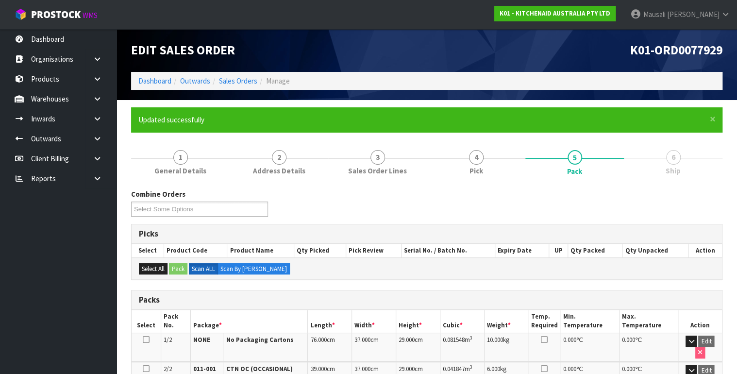
scroll to position [221, 0]
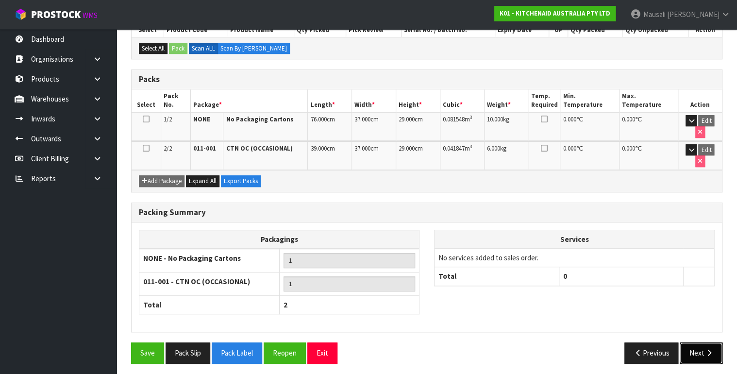
click at [704, 350] on icon "button" at bounding box center [708, 352] width 9 height 7
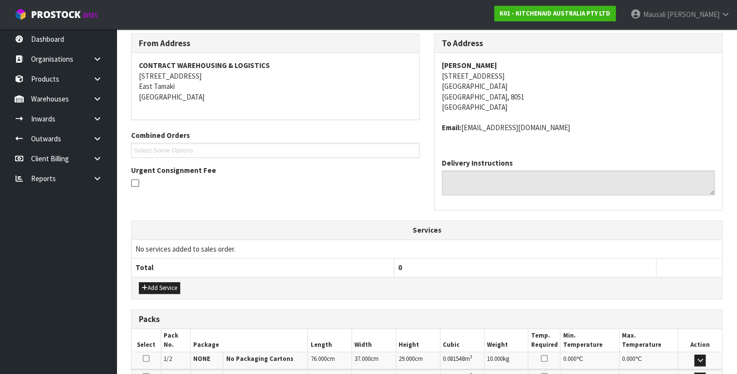
scroll to position [291, 0]
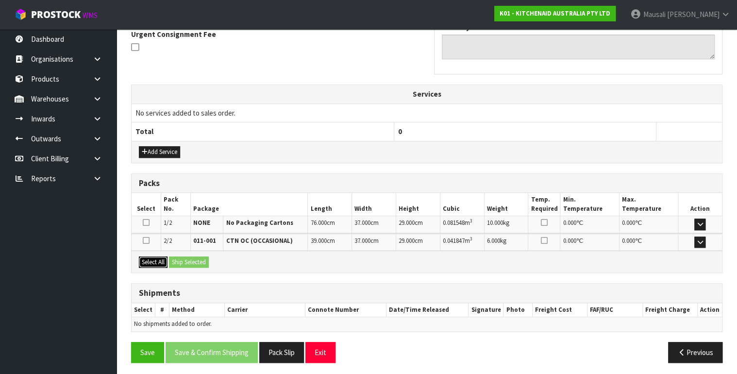
click at [157, 260] on button "Select All" at bounding box center [153, 262] width 29 height 12
click at [178, 256] on button "Ship Selected" at bounding box center [189, 262] width 40 height 12
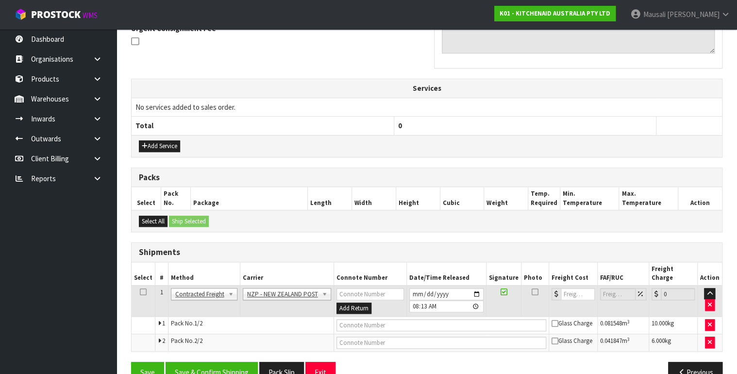
scroll to position [308, 0]
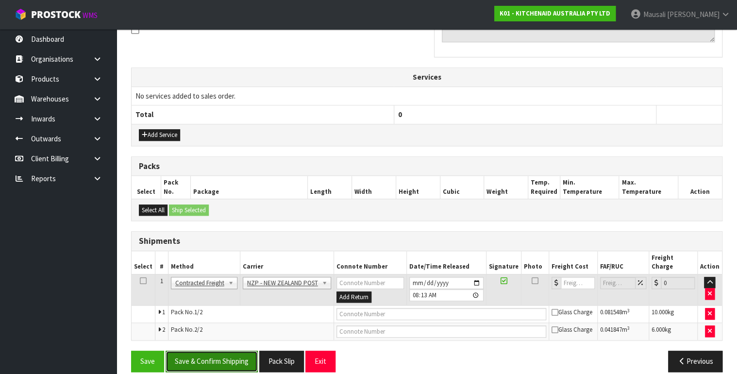
click at [215, 351] on button "Save & Confirm Shipping" at bounding box center [212, 361] width 92 height 21
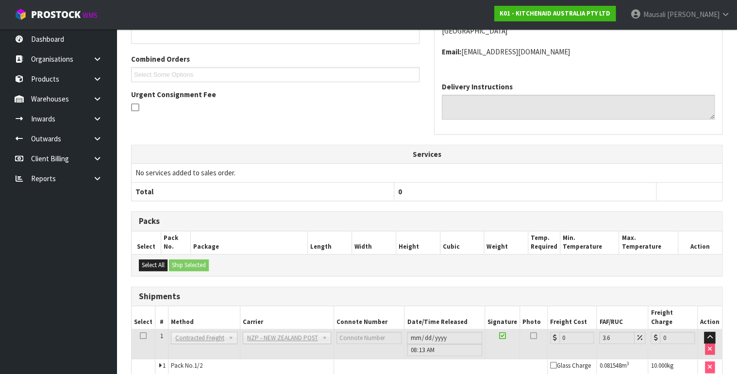
scroll to position [294, 0]
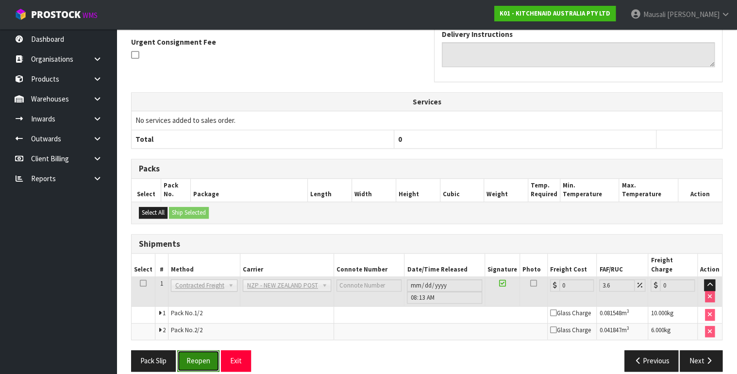
click at [199, 350] on button "Reopen" at bounding box center [198, 360] width 42 height 21
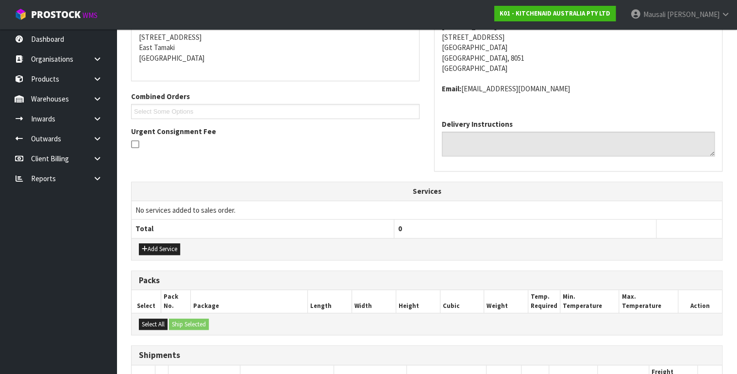
scroll to position [318, 0]
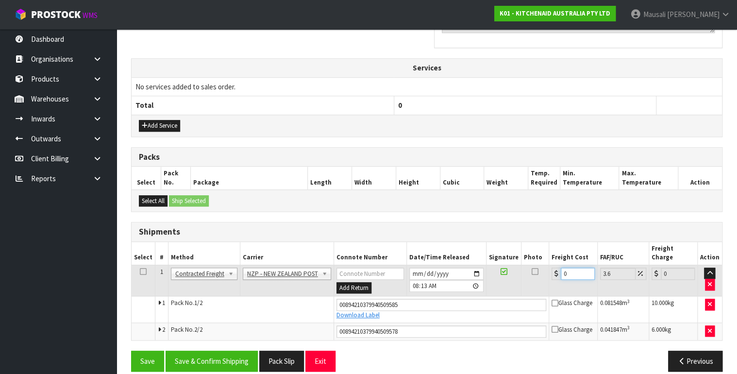
drag, startPoint x: 573, startPoint y: 262, endPoint x: 548, endPoint y: 272, distance: 26.6
click at [549, 272] on td "0" at bounding box center [573, 281] width 49 height 32
type input "3"
type input "3.11"
type input "34"
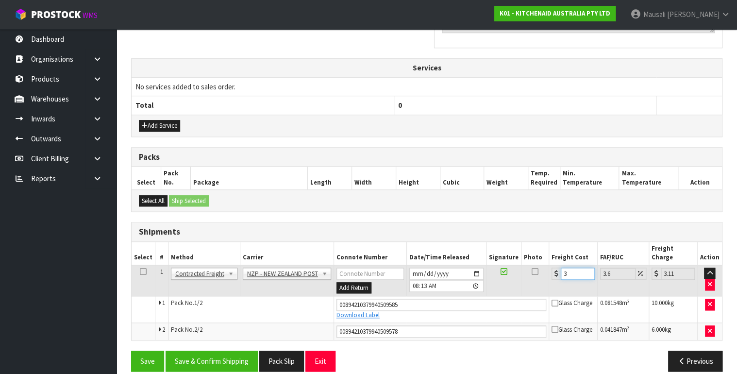
type input "35.22"
type input "34.8"
type input "36.05"
type input "34.89"
type input "36.15"
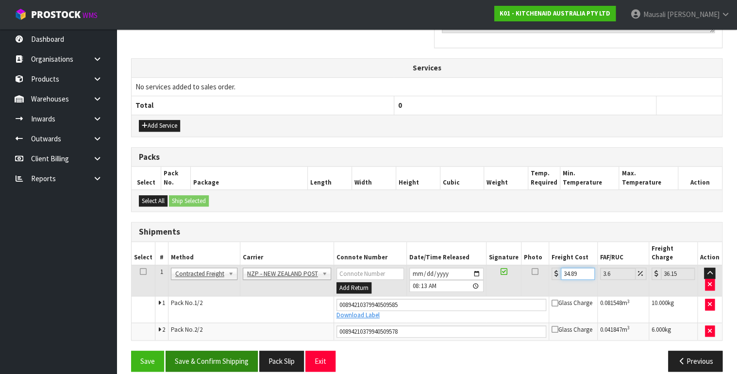
type input "34.89"
click at [206, 351] on button "Save & Confirm Shipping" at bounding box center [212, 361] width 92 height 21
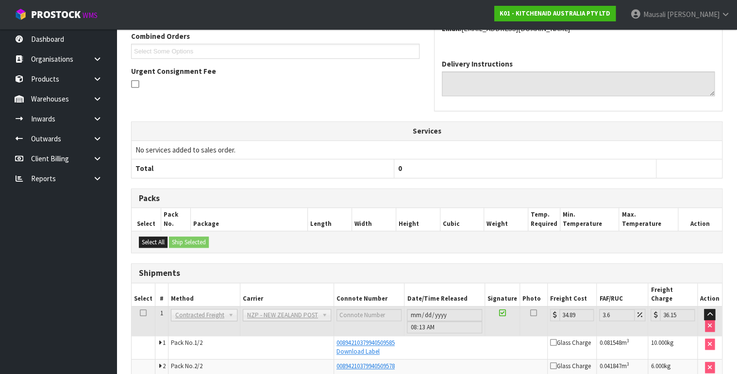
scroll to position [290, 0]
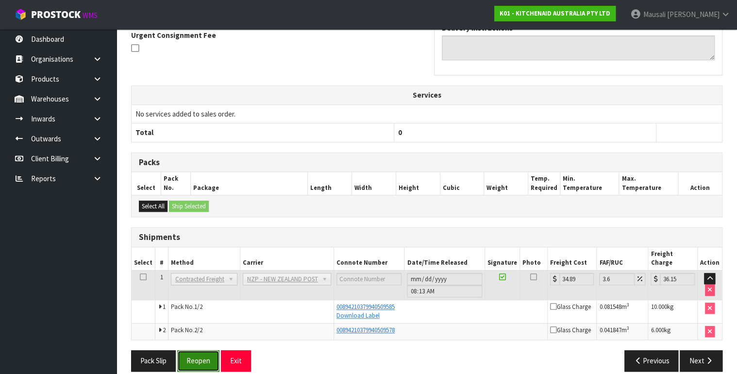
click at [192, 353] on button "Reopen" at bounding box center [198, 360] width 42 height 21
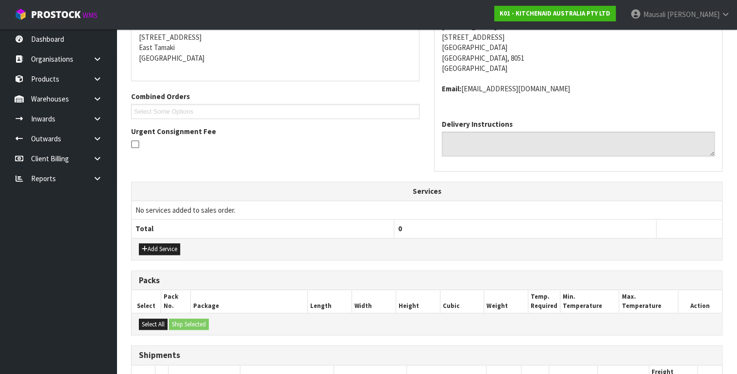
scroll to position [318, 0]
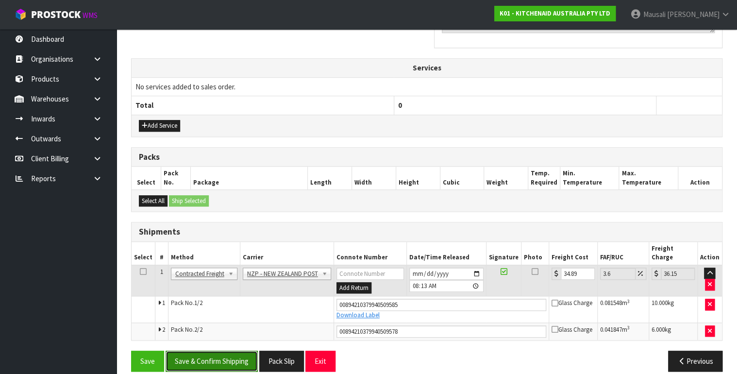
click at [230, 351] on button "Save & Confirm Shipping" at bounding box center [212, 361] width 92 height 21
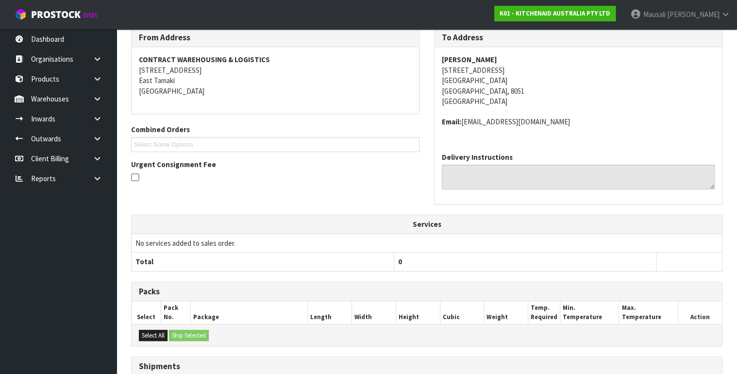
scroll to position [290, 0]
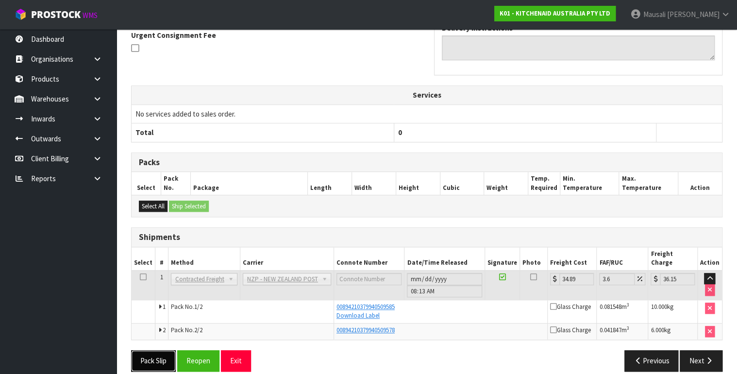
click at [155, 350] on button "Pack Slip" at bounding box center [153, 360] width 45 height 21
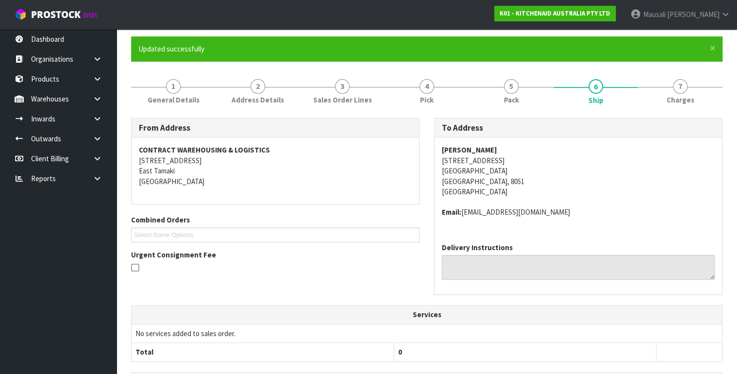
scroll to position [0, 0]
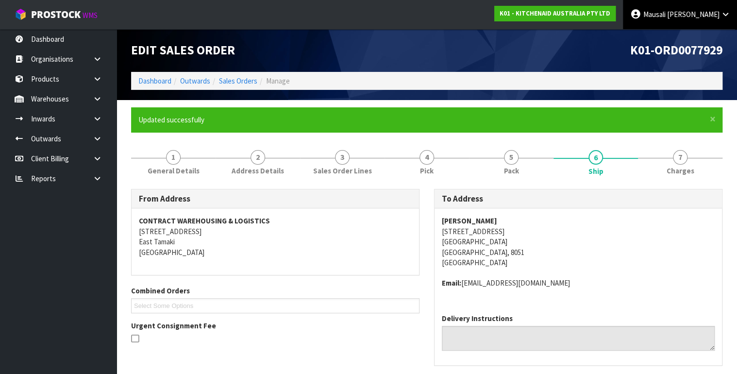
click at [708, 14] on span "[PERSON_NAME]" at bounding box center [693, 14] width 52 height 9
click at [686, 37] on link "Logout" at bounding box center [698, 38] width 77 height 13
